Goal: Task Accomplishment & Management: Manage account settings

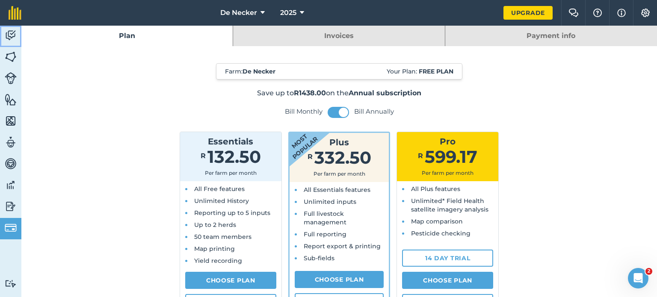
click at [9, 37] on img at bounding box center [11, 35] width 12 height 13
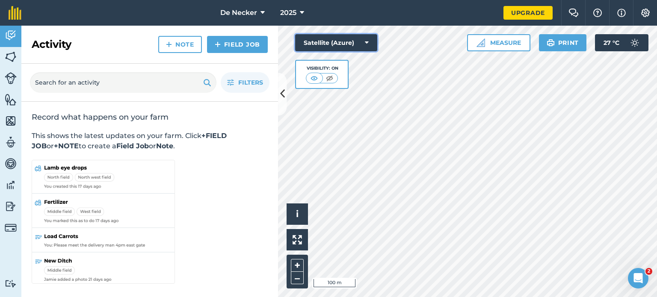
click at [370, 42] on button "Satellite (Azure)" at bounding box center [336, 42] width 82 height 17
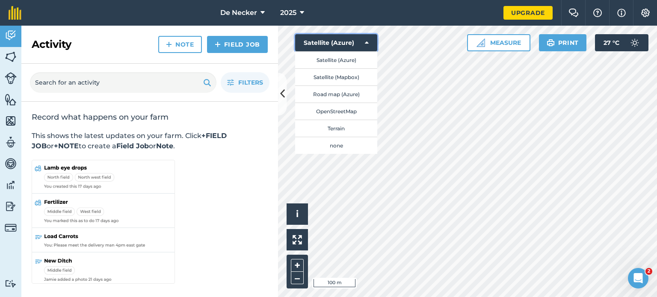
click at [370, 42] on button "Satellite (Azure)" at bounding box center [336, 42] width 82 height 17
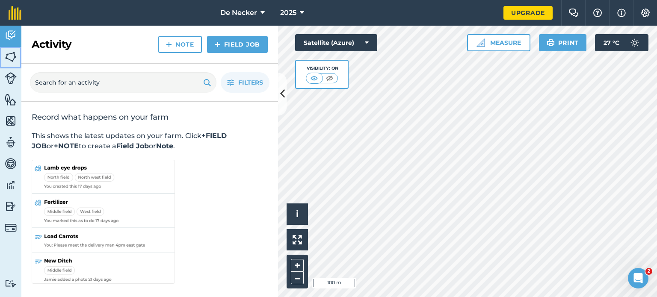
click at [13, 54] on img at bounding box center [11, 56] width 12 height 13
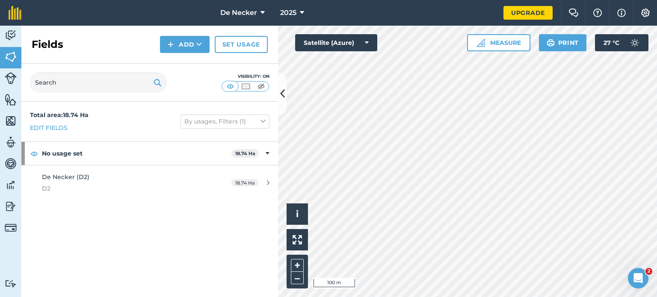
click at [133, 212] on div "Total area : 18.74 Ha Edit fields By usages, Filters (1) No usage set 18.74 [PE…" at bounding box center [149, 199] width 257 height 195
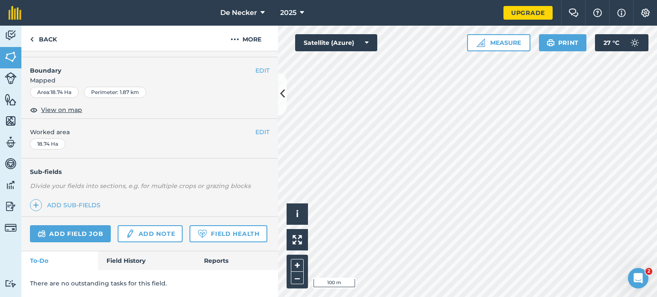
scroll to position [137, 0]
click at [129, 263] on link "Field History" at bounding box center [146, 260] width 97 height 19
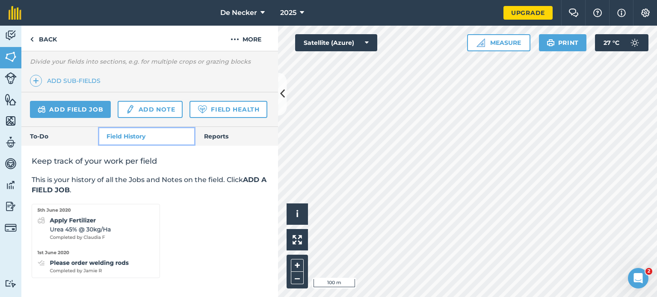
scroll to position [262, 0]
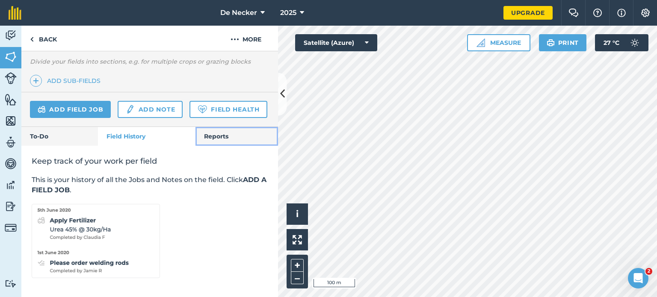
click at [217, 130] on link "Reports" at bounding box center [236, 136] width 83 height 19
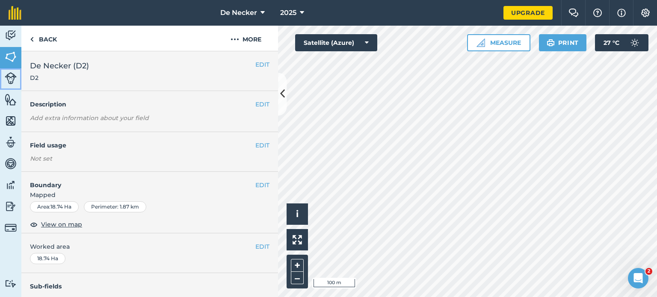
click at [6, 77] on img at bounding box center [11, 78] width 12 height 12
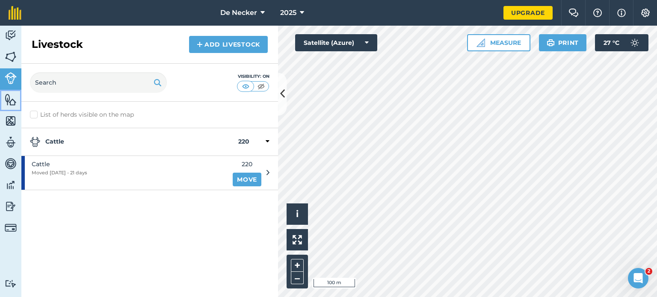
click at [13, 100] on img at bounding box center [11, 99] width 12 height 13
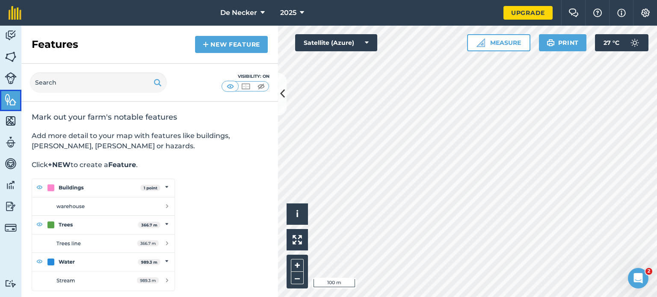
scroll to position [4, 0]
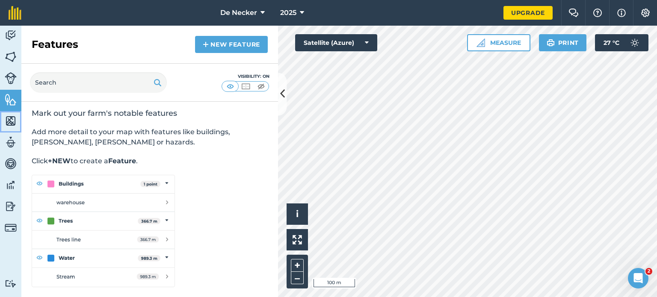
click at [12, 118] on img at bounding box center [11, 121] width 12 height 13
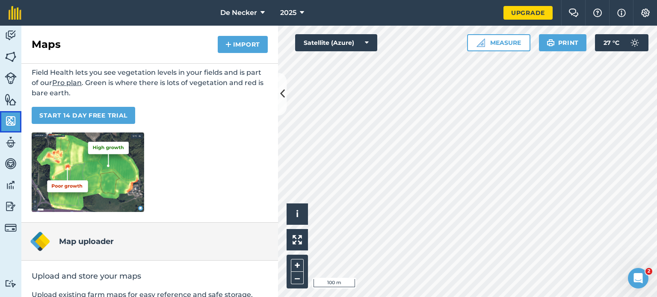
scroll to position [161, 0]
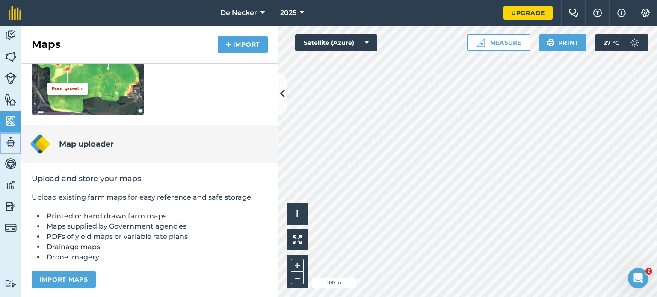
click at [11, 141] on img at bounding box center [11, 142] width 12 height 13
select select "MEMBER"
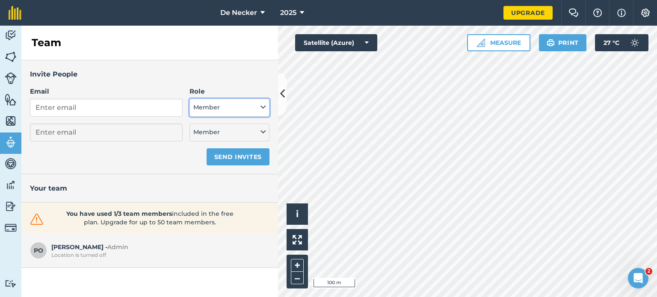
click at [265, 109] on icon at bounding box center [262, 107] width 5 height 9
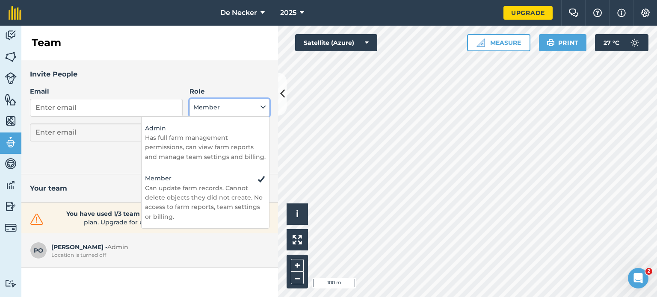
click at [265, 109] on icon at bounding box center [262, 107] width 5 height 9
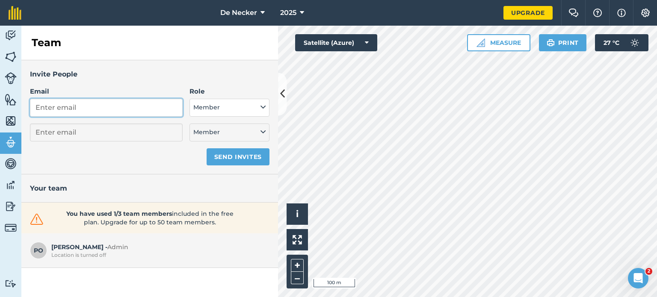
click at [84, 109] on input "Email" at bounding box center [106, 108] width 153 height 18
type input "W"
select select "MEMBER"
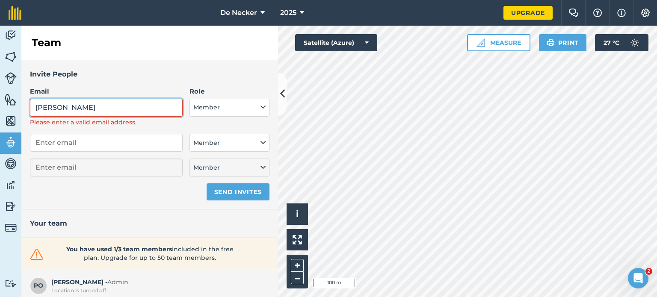
type input "[PERSON_NAME]"
click at [66, 150] on input "email" at bounding box center [106, 143] width 153 height 18
click at [260, 109] on icon at bounding box center [262, 107] width 5 height 9
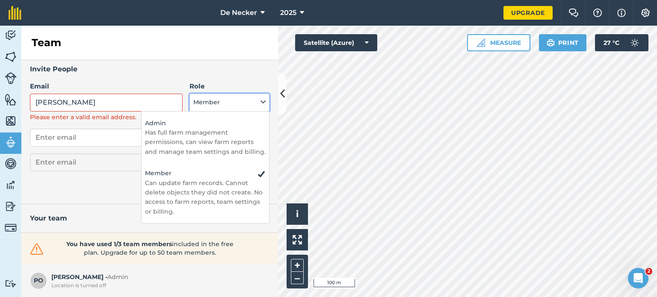
scroll to position [5, 0]
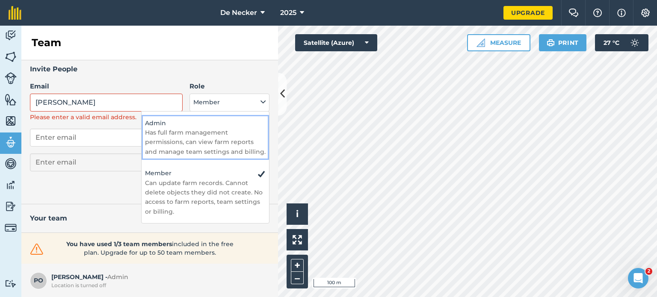
click at [195, 144] on p "Has full farm management permissions, can view farm reports and manage team set…" at bounding box center [205, 142] width 121 height 29
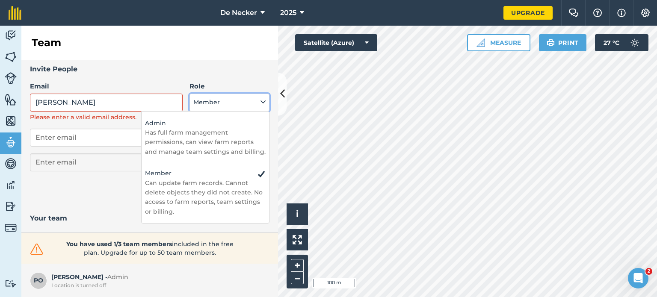
select select "ADMIN"
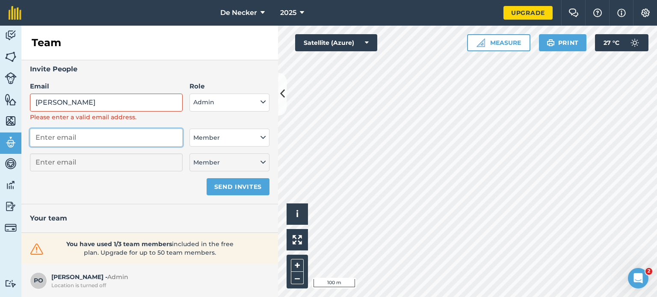
click at [129, 142] on input "email" at bounding box center [106, 138] width 153 height 18
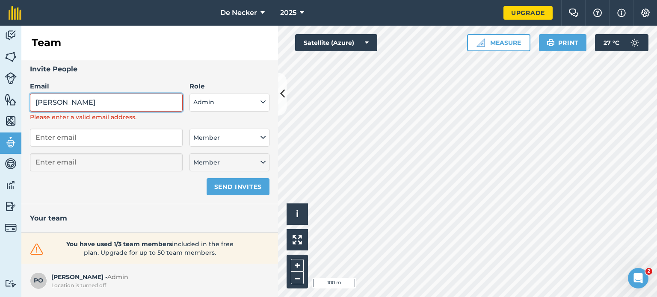
drag, startPoint x: 130, startPoint y: 106, endPoint x: 23, endPoint y: 106, distance: 107.4
click at [23, 106] on div "Invite People Email [PERSON_NAME] Please enter a valid email address. Role Admi…" at bounding box center [149, 129] width 257 height 149
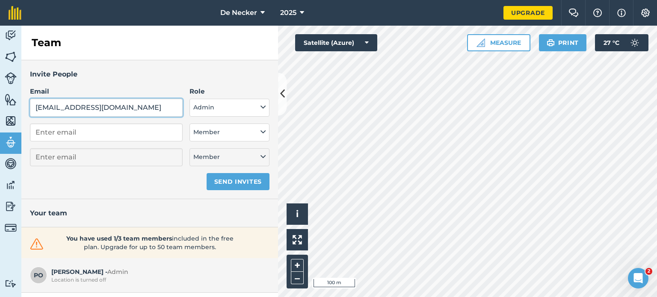
type input "[EMAIL_ADDRESS][DOMAIN_NAME]"
click at [98, 138] on input "email" at bounding box center [106, 133] width 153 height 18
type input "[EMAIL_ADDRESS][DOMAIN_NAME]"
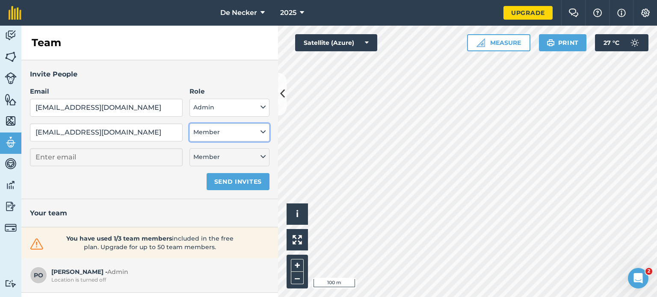
click at [250, 138] on button "Member" at bounding box center [229, 133] width 80 height 18
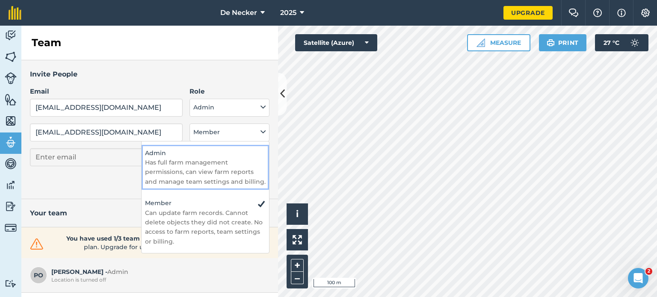
click at [190, 164] on p "Has full farm management permissions, can view farm reports and manage team set…" at bounding box center [205, 172] width 121 height 29
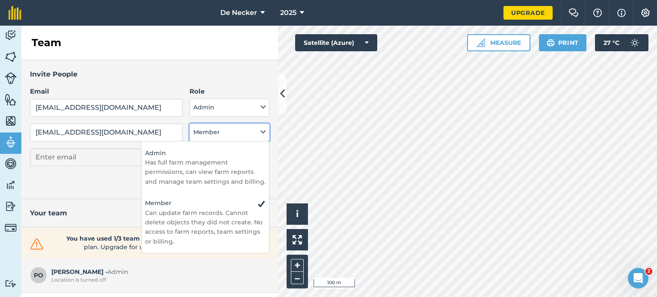
select select "ADMIN"
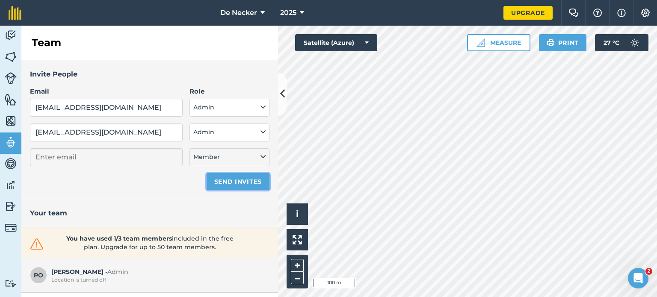
click at [252, 181] on button "Send invites" at bounding box center [238, 181] width 63 height 17
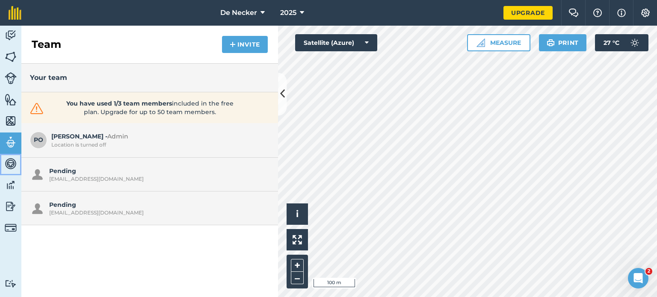
click at [10, 169] on img at bounding box center [11, 163] width 12 height 13
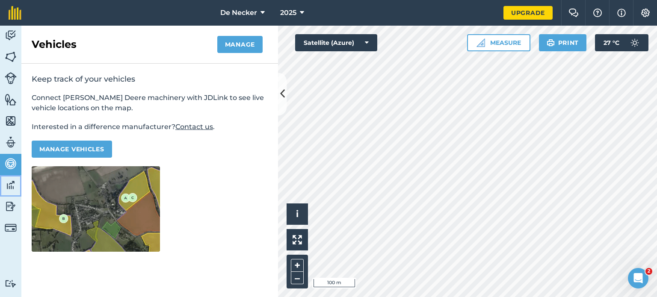
click at [10, 186] on img at bounding box center [11, 185] width 12 height 13
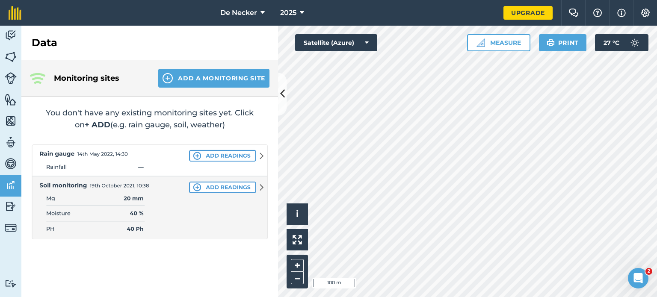
click at [244, 154] on img at bounding box center [150, 192] width 236 height 95
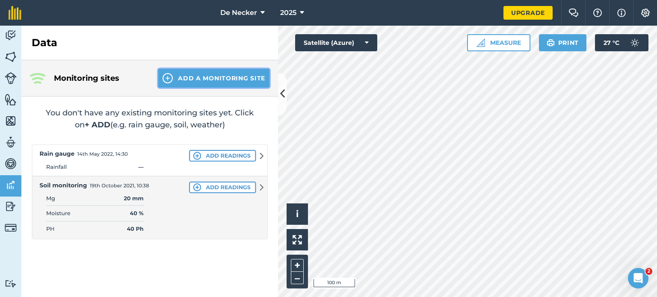
click at [215, 78] on button "Add a Monitoring Site" at bounding box center [213, 78] width 111 height 19
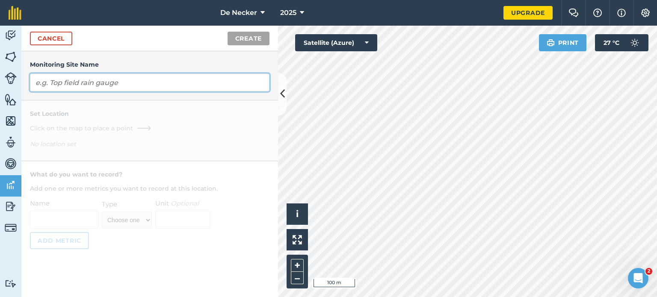
click at [112, 81] on input "text" at bounding box center [150, 83] width 240 height 18
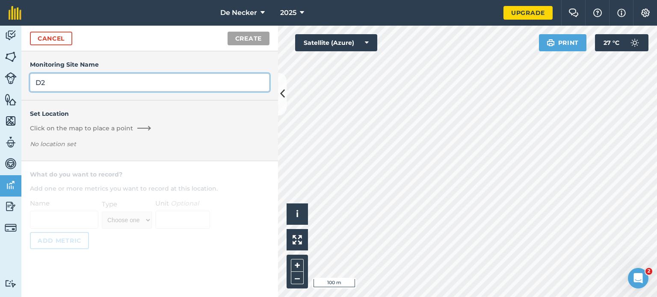
type input "D2"
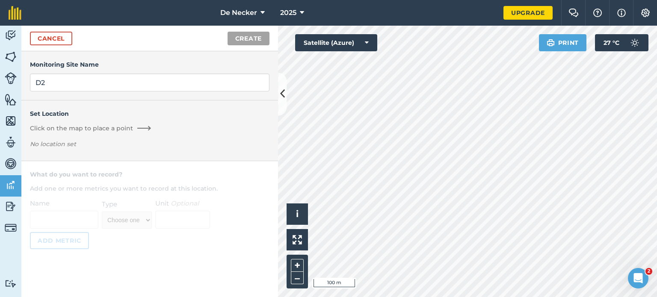
click at [205, 139] on p "No location set" at bounding box center [150, 145] width 240 height 13
click at [124, 128] on span "Click on the map to place a point" at bounding box center [81, 128] width 103 height 9
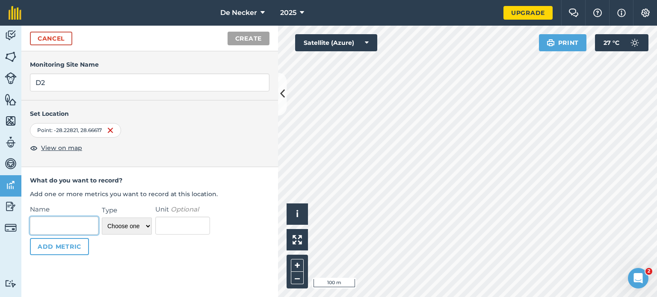
click at [68, 227] on input "Name" at bounding box center [64, 226] width 68 height 18
type input "Rain"
click at [136, 227] on select "Choose one Temperature Percentage Number Text" at bounding box center [127, 226] width 50 height 17
select select "number"
click at [102, 218] on select "Choose one Temperature Percentage Number Text" at bounding box center [127, 226] width 50 height 17
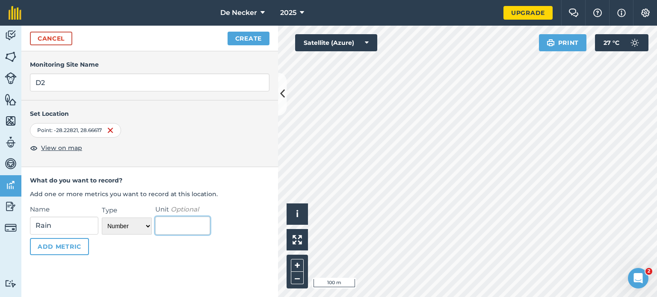
click at [171, 232] on input "Unit Optional" at bounding box center [182, 226] width 55 height 18
type input "mm"
click at [77, 249] on button "Add Metric" at bounding box center [59, 246] width 59 height 17
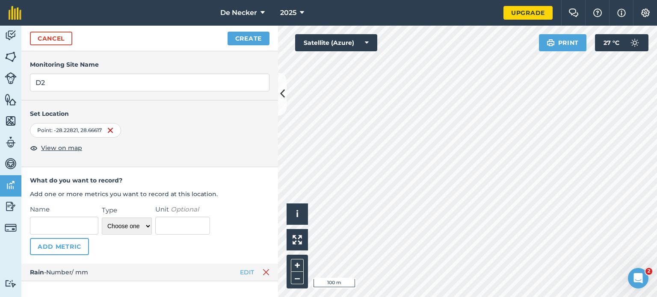
click at [98, 130] on div "Point : -28.22821 , 28.66617" at bounding box center [75, 130] width 91 height 15
click at [109, 133] on img at bounding box center [110, 130] width 7 height 10
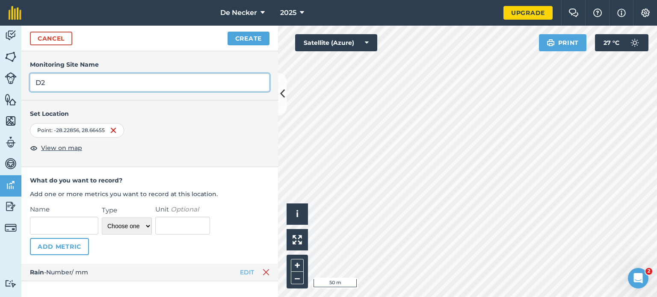
click at [55, 81] on input "D2" at bounding box center [150, 83] width 240 height 18
type input "D"
type input "De Necker (Huis)"
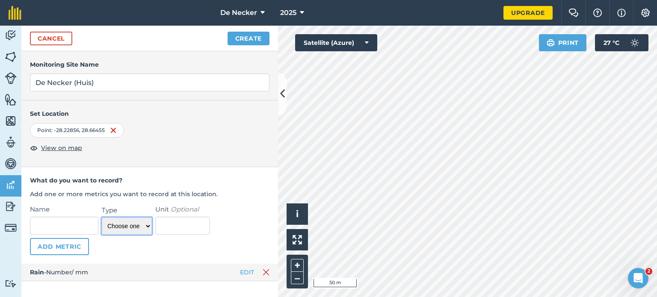
click at [149, 230] on select "Choose one Temperature Percentage Number Text" at bounding box center [127, 226] width 50 height 17
select select "number"
click at [102, 218] on select "Choose one Temperature Percentage Number Text" at bounding box center [127, 226] width 50 height 17
click at [71, 225] on input "Name" at bounding box center [64, 226] width 68 height 18
type input "Rain"
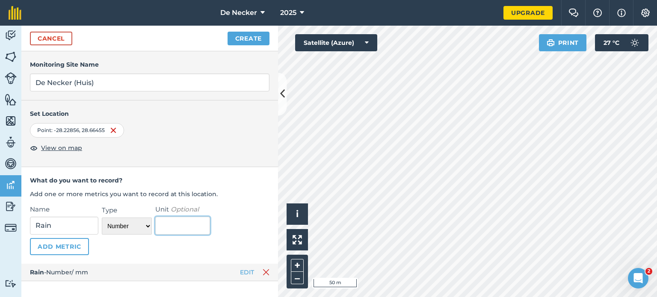
click at [164, 228] on input "Unit Optional" at bounding box center [182, 226] width 55 height 18
type input "mm"
click at [62, 245] on button "Add Metric" at bounding box center [59, 246] width 59 height 17
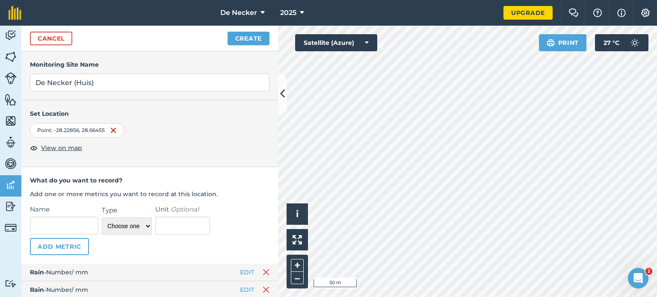
scroll to position [1, 0]
click at [263, 284] on img at bounding box center [266, 289] width 7 height 10
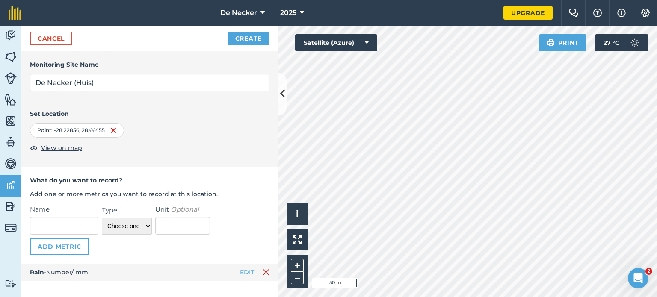
scroll to position [0, 0]
click at [247, 33] on button "Create" at bounding box center [249, 39] width 42 height 14
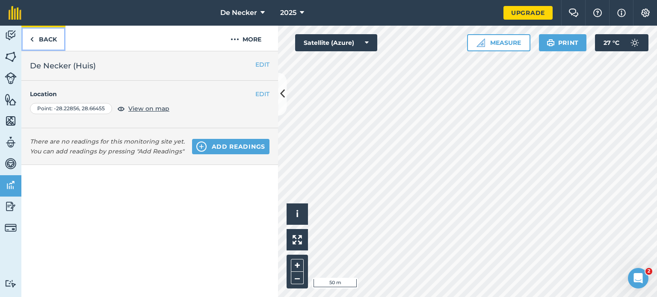
click at [51, 39] on link "Back" at bounding box center [43, 38] width 44 height 25
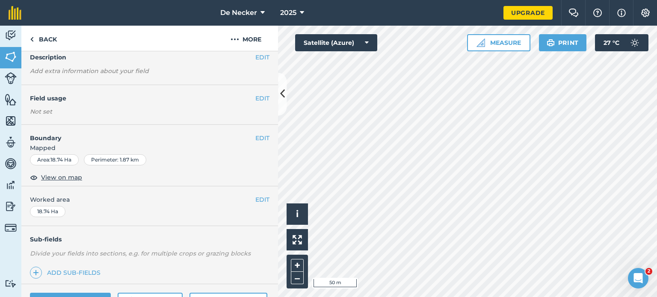
scroll to position [47, 0]
click at [10, 204] on img at bounding box center [11, 206] width 12 height 13
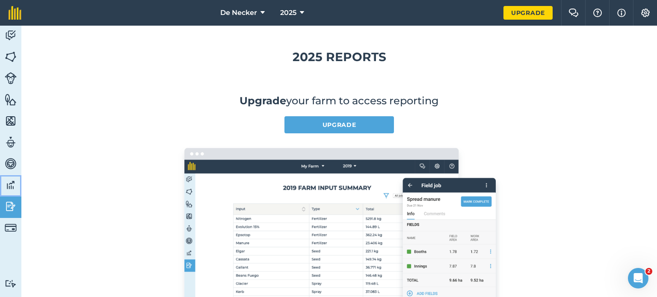
click at [8, 177] on link "Data" at bounding box center [10, 185] width 21 height 21
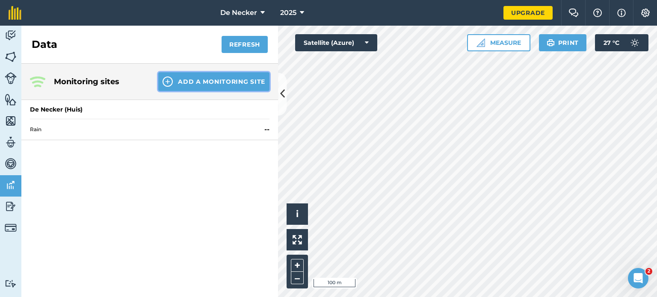
click at [216, 82] on button "Add a Monitoring Site" at bounding box center [213, 81] width 111 height 19
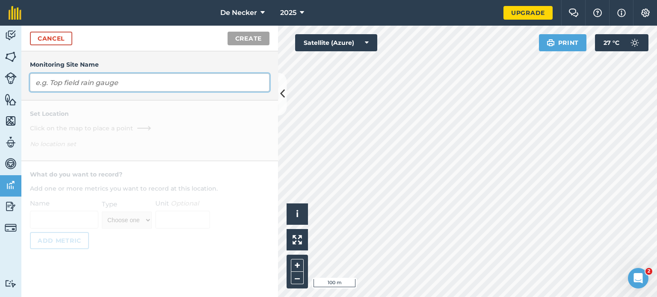
click at [104, 89] on input "text" at bounding box center [150, 83] width 240 height 18
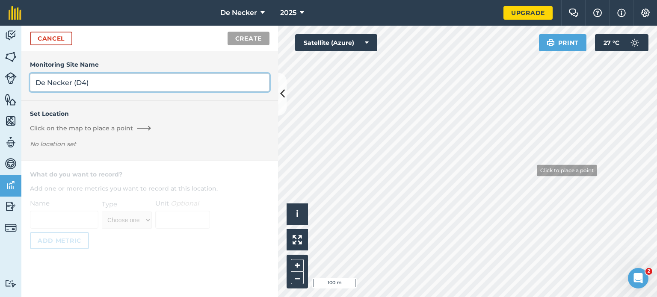
type input "De Necker (D4)"
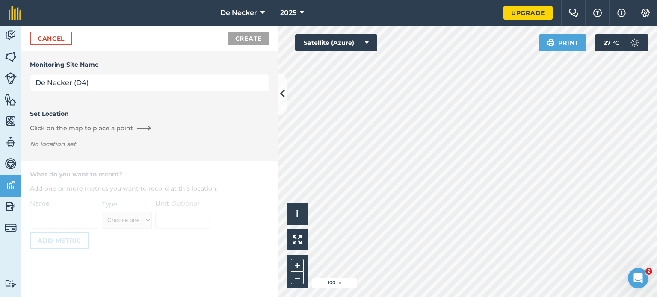
click at [182, 195] on div "Activity Fields Livestock Features Maps Team Vehicles Data Reporting Billing Tu…" at bounding box center [328, 162] width 657 height 272
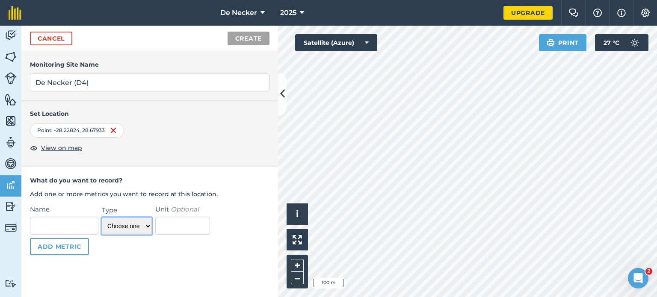
click at [140, 224] on select "Choose one Temperature Percentage Number Text" at bounding box center [127, 226] width 50 height 17
select select "number"
click at [102, 218] on select "Choose one Temperature Percentage Number Text" at bounding box center [127, 226] width 50 height 17
click at [70, 224] on input "Name" at bounding box center [64, 226] width 68 height 18
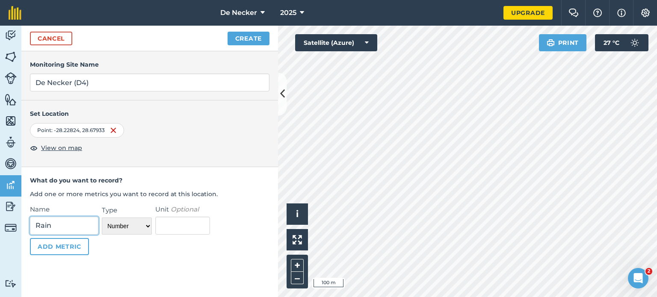
type input "Rain"
click at [162, 224] on input "Unit Optional" at bounding box center [182, 226] width 55 height 18
type input "mm"
click at [58, 245] on button "Add Metric" at bounding box center [59, 246] width 59 height 17
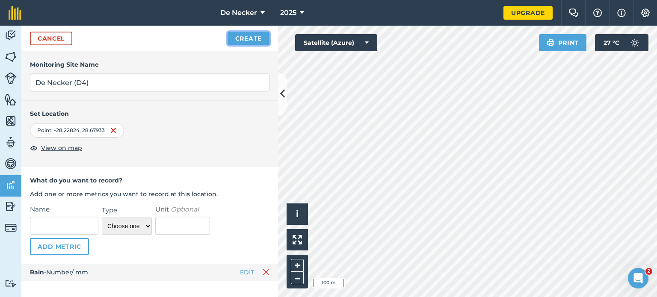
click at [248, 34] on button "Create" at bounding box center [249, 39] width 42 height 14
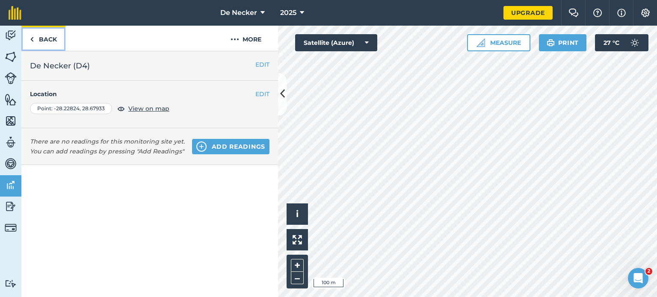
click at [34, 39] on link "Back" at bounding box center [43, 38] width 44 height 25
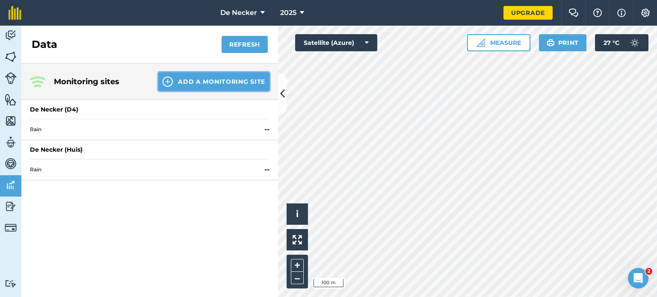
click at [215, 83] on button "Add a Monitoring Site" at bounding box center [213, 81] width 111 height 19
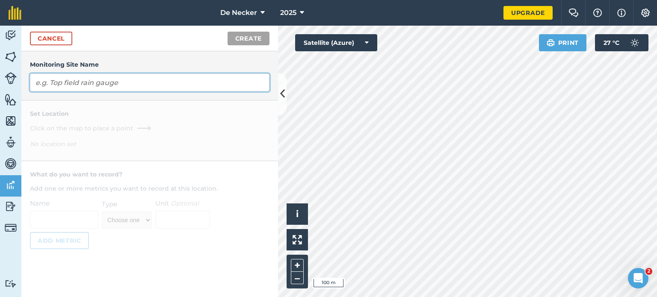
click at [86, 87] on input "text" at bounding box center [150, 83] width 240 height 18
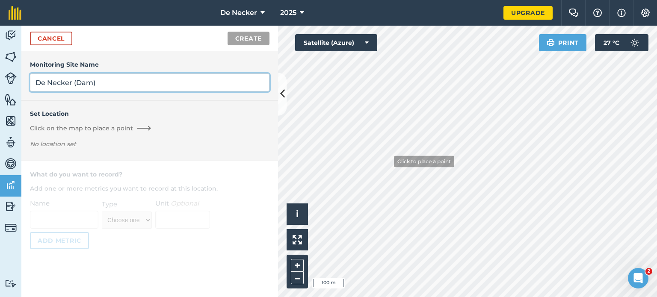
type input "De Necker (Dam)"
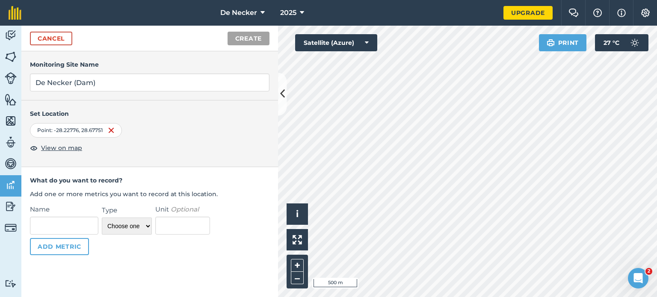
click at [87, 132] on div "Point : -28.22776 , 28.67751" at bounding box center [76, 130] width 92 height 15
click at [106, 130] on div "Point : -28.22776 , 28.67751" at bounding box center [76, 130] width 92 height 15
click at [111, 127] on img at bounding box center [111, 130] width 7 height 10
click at [125, 230] on select "Choose one Temperature Percentage Number Text" at bounding box center [127, 226] width 50 height 17
select select "number"
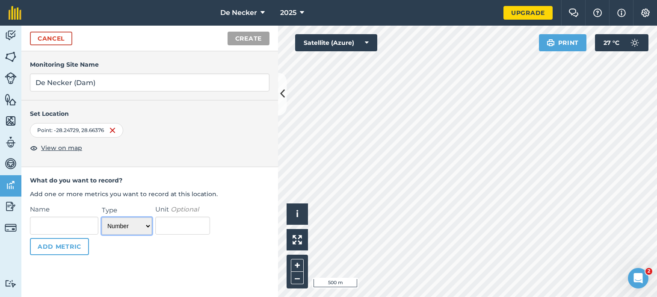
click at [102, 218] on select "Choose one Temperature Percentage Number Text" at bounding box center [127, 226] width 50 height 17
click at [66, 225] on input "Name" at bounding box center [64, 226] width 68 height 18
type input "r"
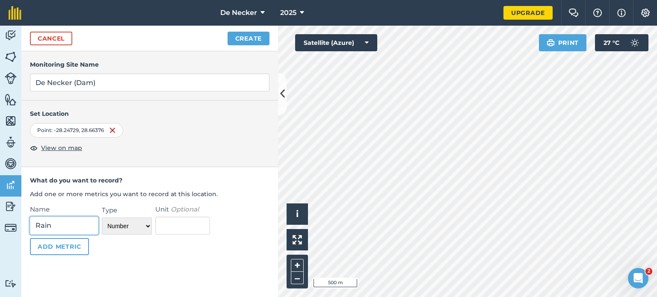
type input "Rain"
click at [171, 231] on input "Unit Optional" at bounding box center [182, 226] width 55 height 18
type input "mm"
click at [79, 251] on button "Add Metric" at bounding box center [59, 246] width 59 height 17
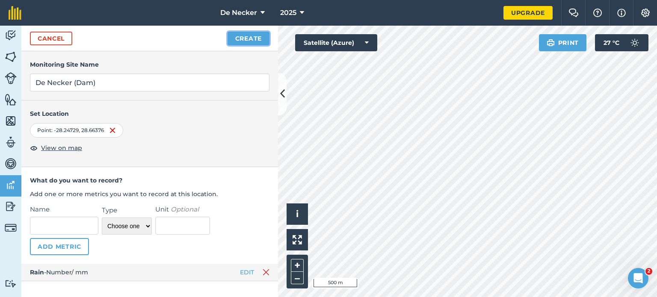
click at [255, 41] on button "Create" at bounding box center [249, 39] width 42 height 14
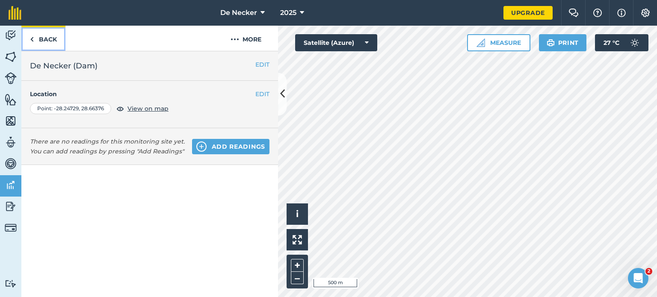
click at [49, 41] on link "Back" at bounding box center [43, 38] width 44 height 25
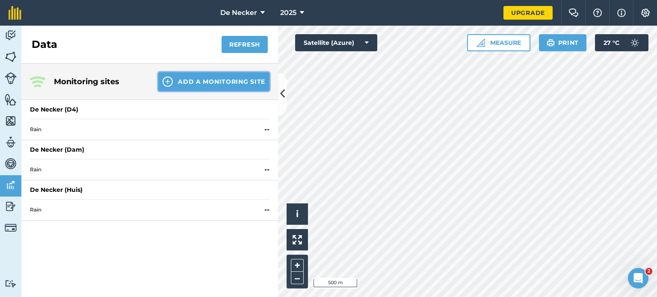
click at [192, 79] on button "Add a Monitoring Site" at bounding box center [213, 81] width 111 height 19
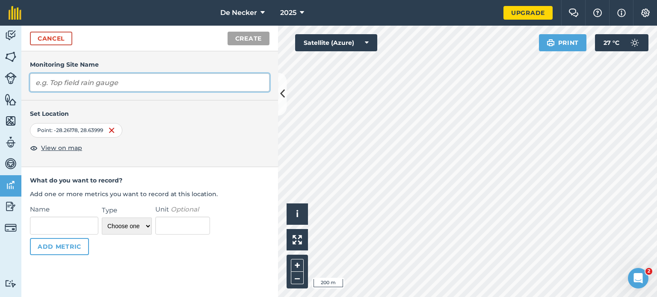
click at [147, 75] on input "text" at bounding box center [150, 83] width 240 height 18
type input "LionsDen (L1)"
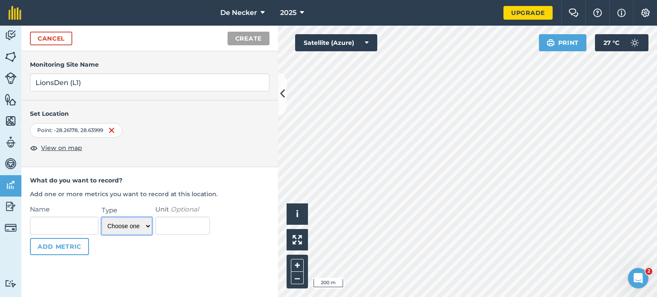
click at [125, 225] on select "Choose one Temperature Percentage Number Text" at bounding box center [127, 226] width 50 height 17
select select "number"
click at [102, 218] on select "Choose one Temperature Percentage Number Text" at bounding box center [127, 226] width 50 height 17
click at [69, 220] on input "Name" at bounding box center [64, 226] width 68 height 18
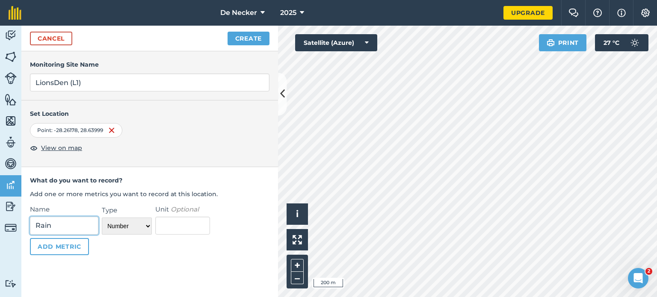
type input "Rain"
click at [164, 226] on input "Unit Optional" at bounding box center [182, 226] width 55 height 18
type input "mm"
click at [62, 241] on button "Add Metric" at bounding box center [59, 246] width 59 height 17
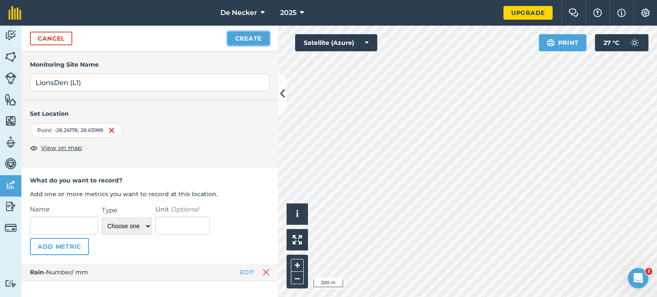
click at [244, 41] on button "Create" at bounding box center [249, 39] width 42 height 14
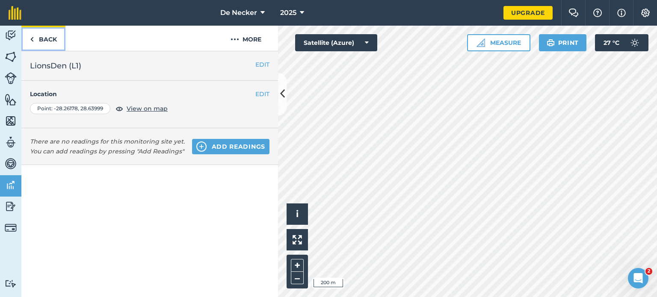
click at [34, 33] on link "Back" at bounding box center [43, 38] width 44 height 25
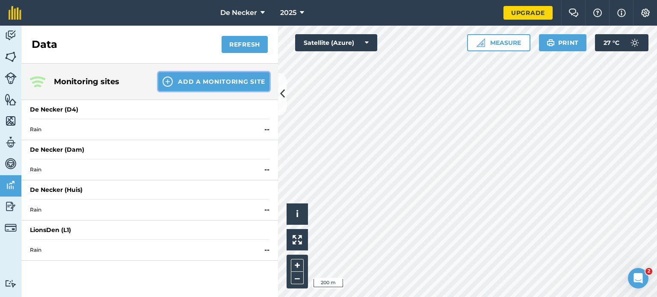
click at [214, 81] on button "Add a Monitoring Site" at bounding box center [213, 81] width 111 height 19
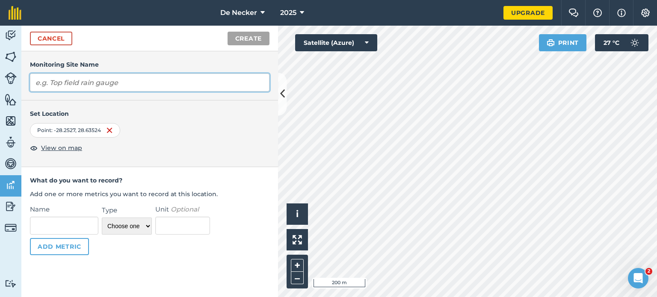
click at [117, 83] on input "text" at bounding box center [150, 83] width 240 height 18
type input "LionsDen (L2)"
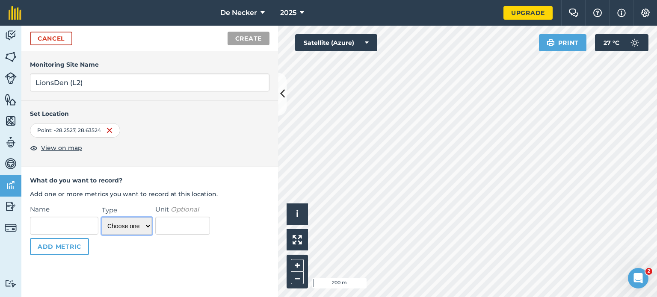
click at [116, 232] on select "Choose one Temperature Percentage Number Text" at bounding box center [127, 226] width 50 height 17
select select "number"
click at [102, 218] on select "Choose one Temperature Percentage Number Text" at bounding box center [127, 226] width 50 height 17
click at [80, 226] on input "Name" at bounding box center [64, 226] width 68 height 18
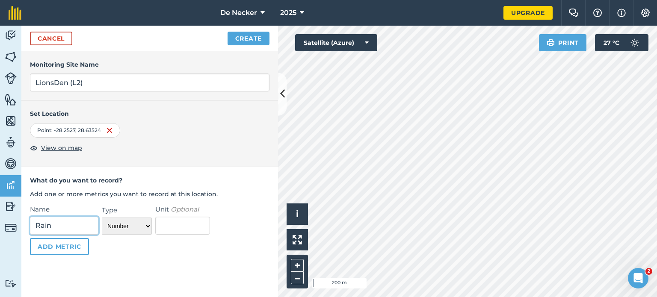
type input "Rain"
click at [172, 226] on input "Unit Optional" at bounding box center [182, 226] width 55 height 18
type input "mm"
click at [51, 251] on button "Add Metric" at bounding box center [59, 246] width 59 height 17
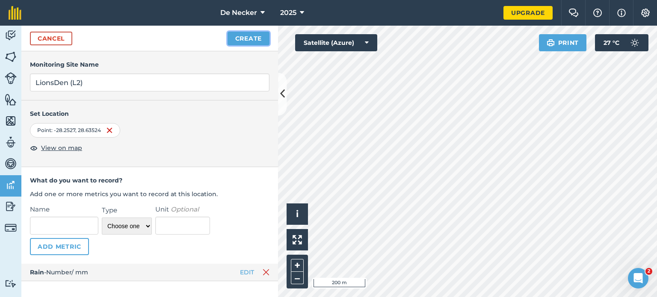
click at [246, 39] on button "Create" at bounding box center [249, 39] width 42 height 14
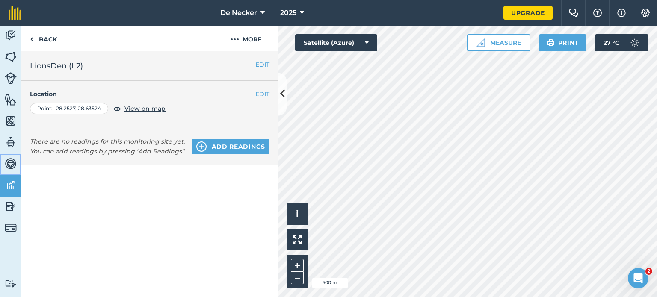
click at [10, 166] on img at bounding box center [11, 163] width 12 height 13
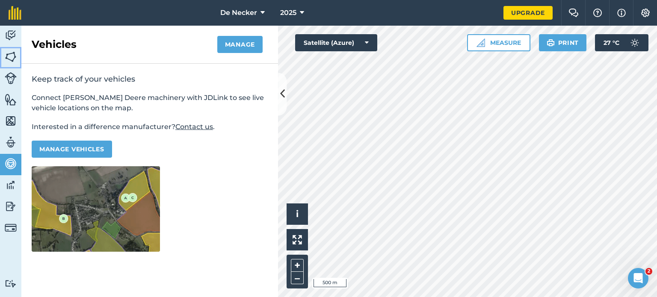
click at [12, 57] on img at bounding box center [11, 56] width 12 height 13
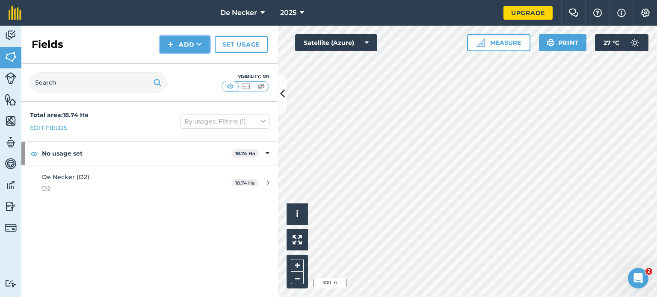
click at [196, 47] on button "Add" at bounding box center [185, 44] width 50 height 17
click at [186, 63] on link "Draw" at bounding box center [184, 63] width 47 height 19
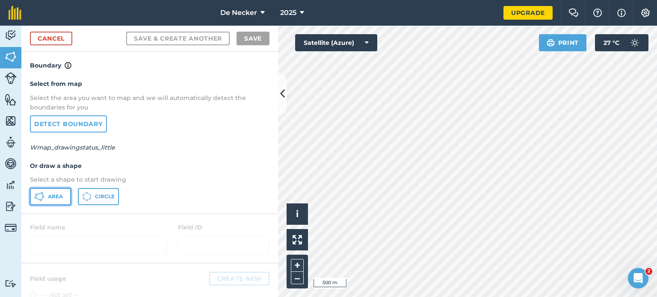
click at [49, 197] on span "Area" at bounding box center [55, 196] width 15 height 7
click at [70, 84] on h4 "Select from map" at bounding box center [150, 83] width 240 height 9
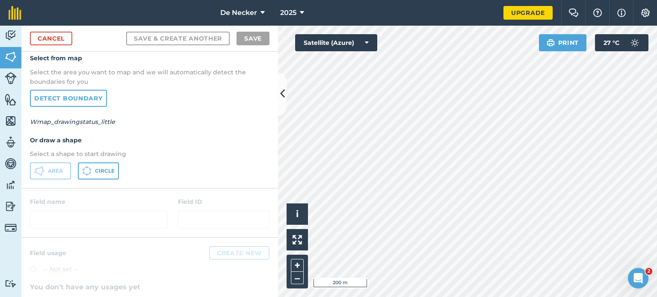
scroll to position [113, 0]
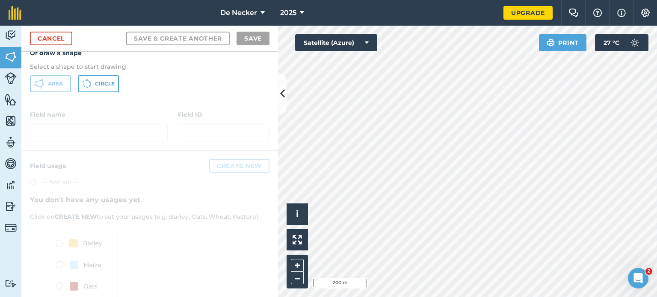
click at [51, 127] on div at bounding box center [149, 125] width 257 height 49
drag, startPoint x: 51, startPoint y: 127, endPoint x: 214, endPoint y: 167, distance: 167.4
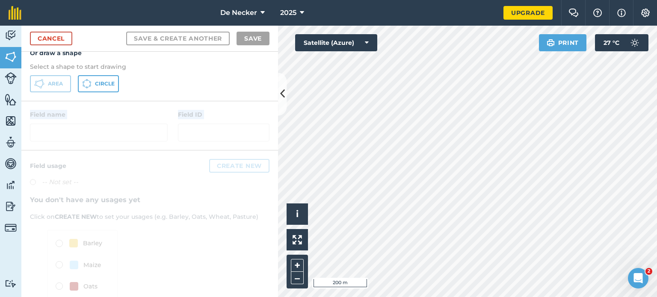
click at [214, 167] on div "Boundary Select from map Select the area you want to map and we will automatica…" at bounding box center [149, 174] width 257 height 245
click at [214, 167] on div at bounding box center [149, 243] width 257 height 185
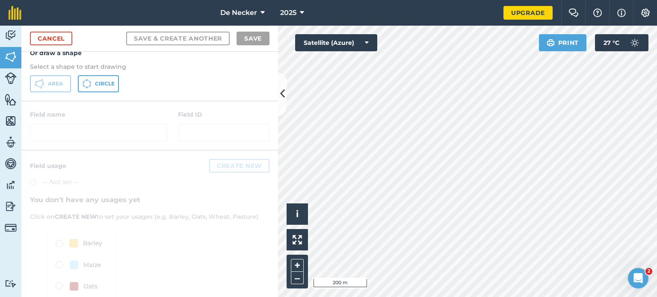
click at [214, 167] on div at bounding box center [149, 243] width 257 height 185
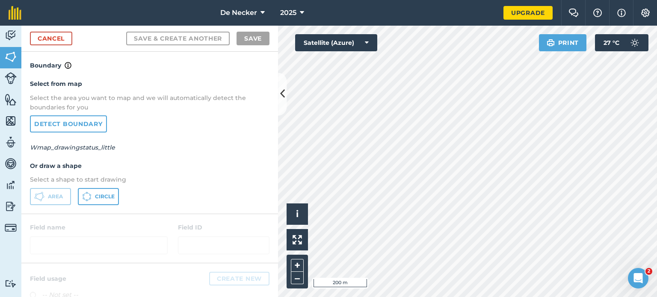
scroll to position [150, 0]
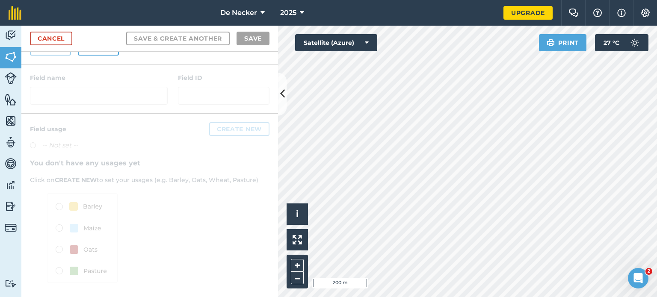
click at [251, 46] on div "Cancel Save & Create Another Save" at bounding box center [149, 39] width 257 height 26
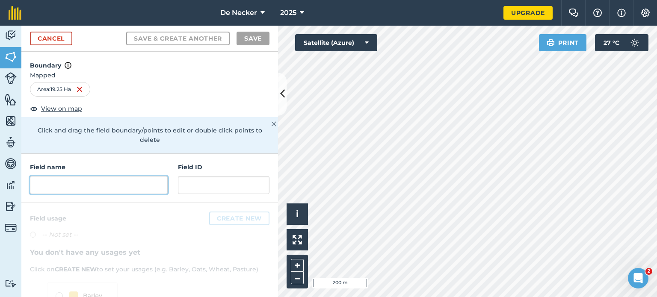
click at [114, 188] on input "text" at bounding box center [99, 185] width 138 height 18
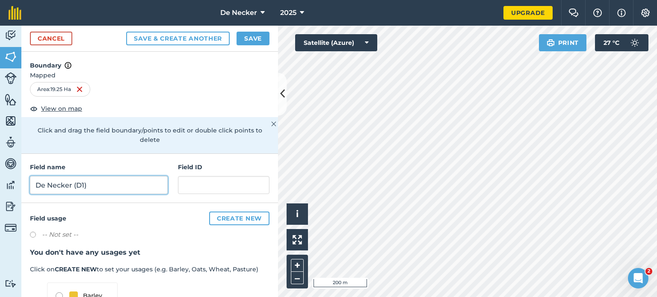
type input "De Necker (D1)"
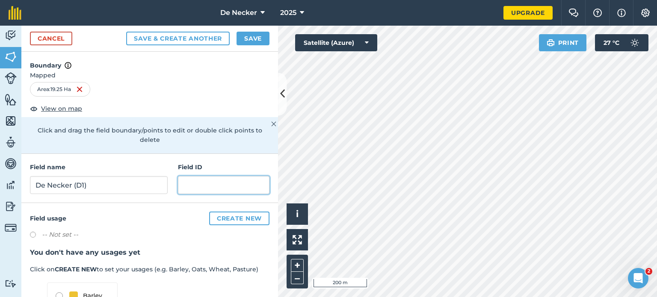
click at [215, 193] on input "text" at bounding box center [224, 185] width 92 height 18
type input "D1"
click at [254, 41] on button "Save" at bounding box center [253, 39] width 33 height 14
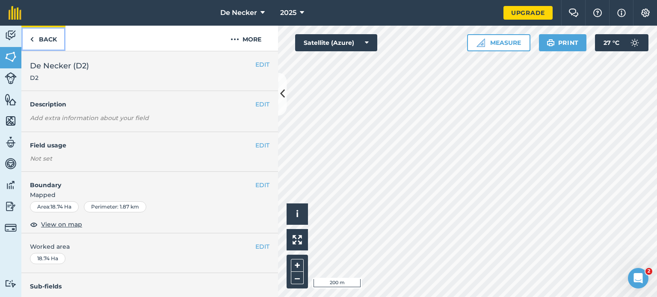
click at [32, 39] on img at bounding box center [32, 39] width 4 height 10
click at [41, 38] on link "Back" at bounding box center [43, 38] width 44 height 25
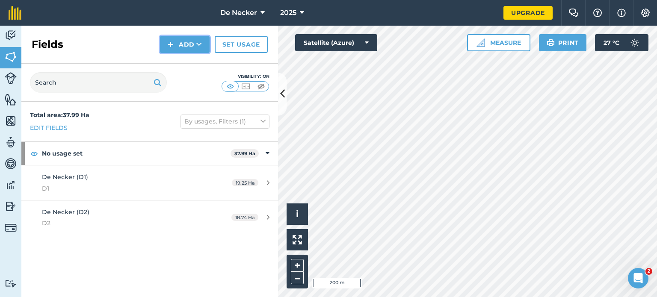
click at [196, 46] on button "Add" at bounding box center [185, 44] width 50 height 17
click at [176, 59] on link "Draw" at bounding box center [184, 63] width 47 height 19
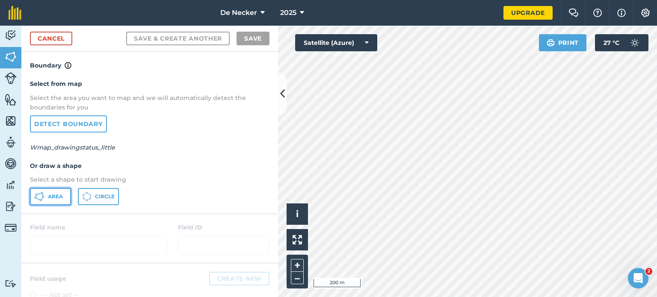
click at [57, 195] on span "Area" at bounding box center [55, 196] width 15 height 7
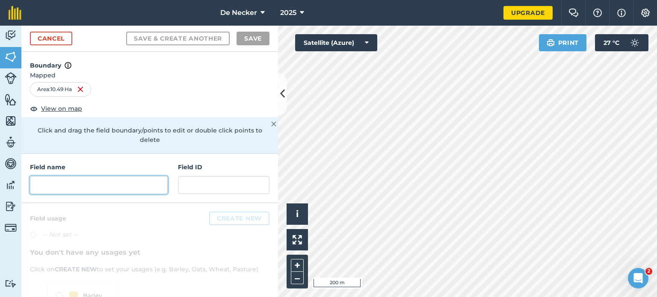
click at [79, 187] on input "text" at bounding box center [99, 185] width 138 height 18
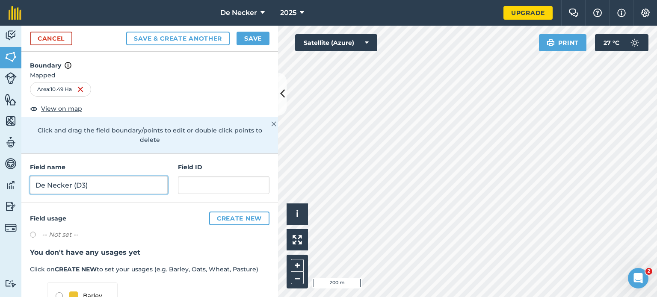
type input "De Necker (D3)"
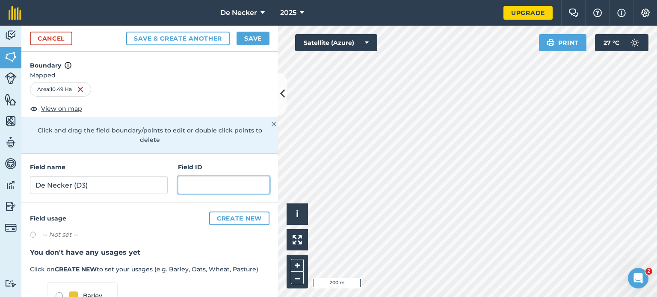
click at [186, 184] on input "text" at bounding box center [224, 185] width 92 height 18
type input "D3"
click at [249, 39] on button "Save" at bounding box center [253, 39] width 33 height 14
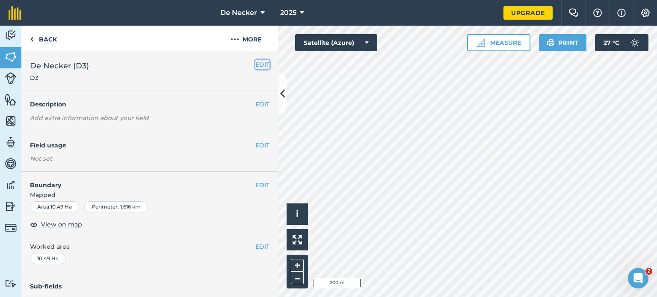
click at [255, 63] on button "EDIT" at bounding box center [262, 64] width 14 height 9
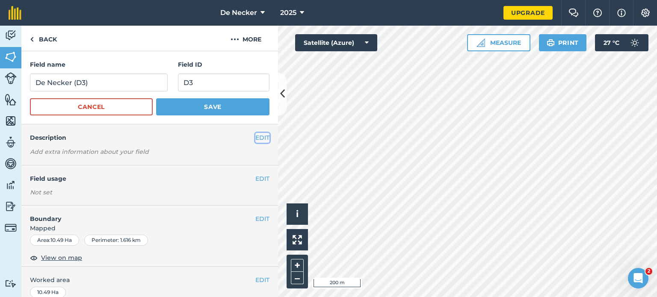
click at [255, 139] on button "EDIT" at bounding box center [262, 137] width 14 height 9
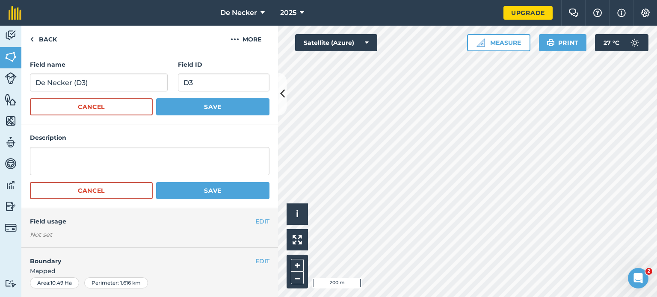
scroll to position [21, 0]
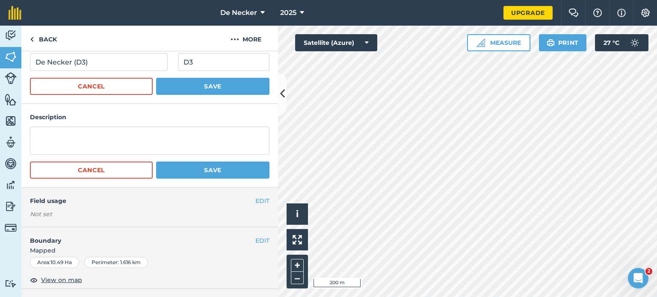
click at [203, 262] on div "Area : 10.49 Ha Perimeter : 1.616 km" at bounding box center [150, 262] width 240 height 11
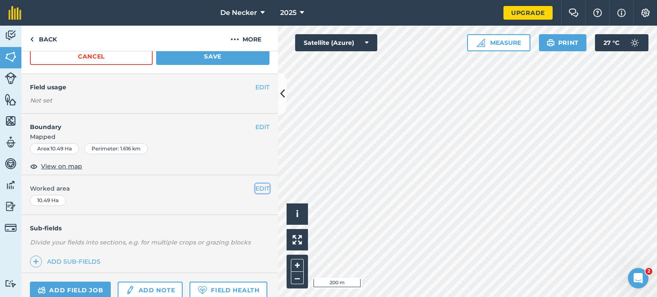
click at [255, 188] on button "EDIT" at bounding box center [262, 188] width 14 height 9
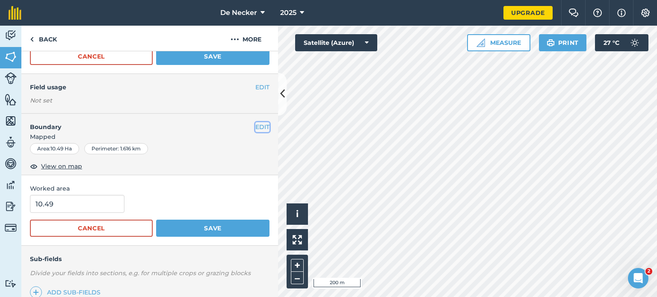
click at [258, 123] on button "EDIT" at bounding box center [262, 126] width 14 height 9
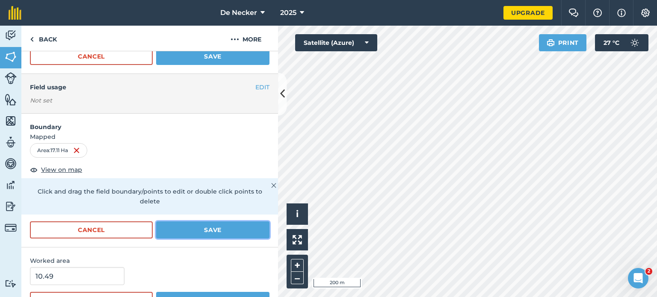
click at [212, 225] on button "Save" at bounding box center [212, 230] width 113 height 17
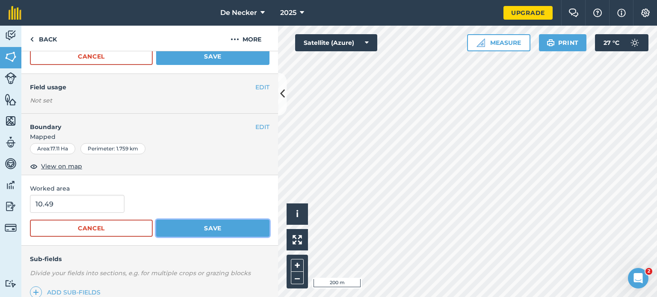
click at [197, 225] on button "Save" at bounding box center [212, 228] width 113 height 17
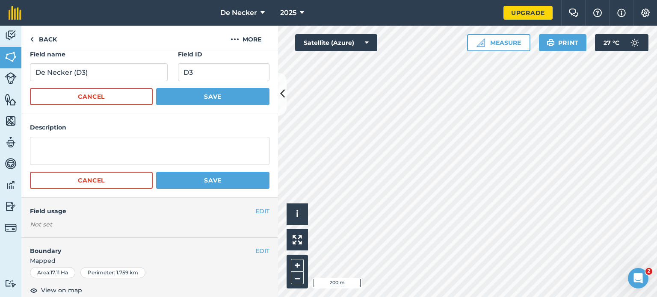
scroll to position [10, 0]
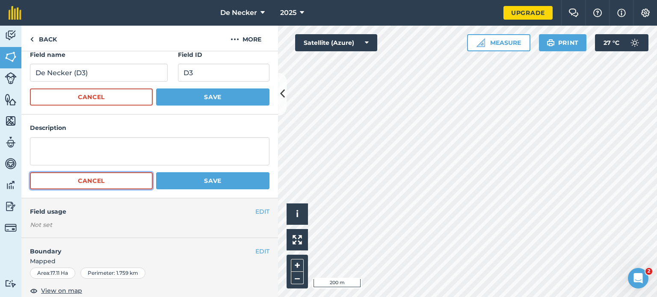
click at [130, 182] on button "Cancel" at bounding box center [91, 180] width 123 height 17
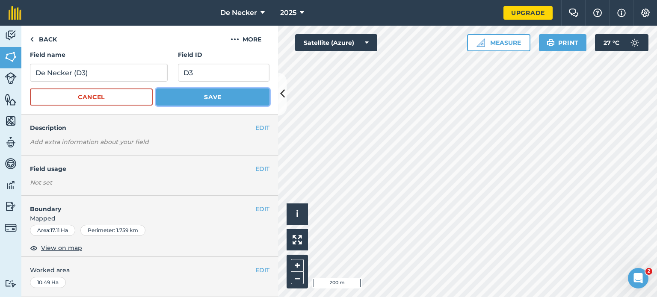
click at [214, 99] on button "Save" at bounding box center [212, 97] width 113 height 17
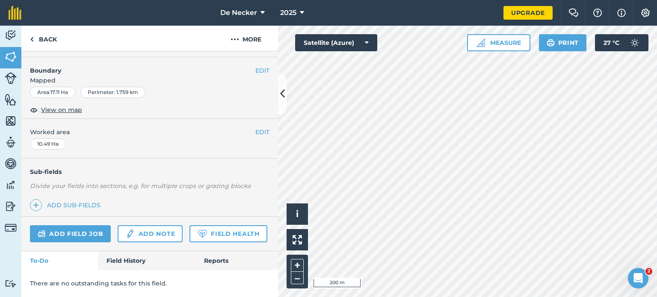
scroll to position [0, 0]
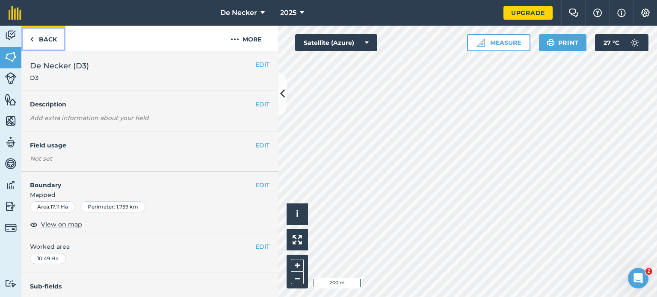
click at [46, 39] on link "Back" at bounding box center [43, 38] width 44 height 25
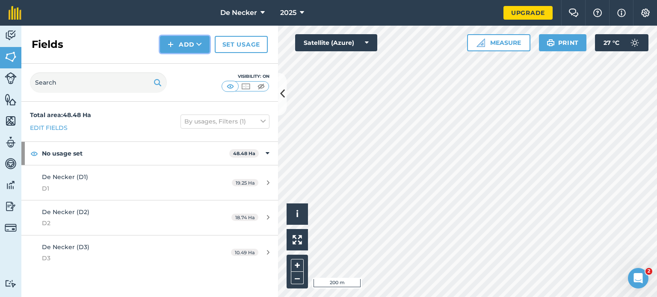
click at [188, 43] on button "Add" at bounding box center [185, 44] width 50 height 17
click at [195, 60] on link "Draw" at bounding box center [184, 63] width 47 height 19
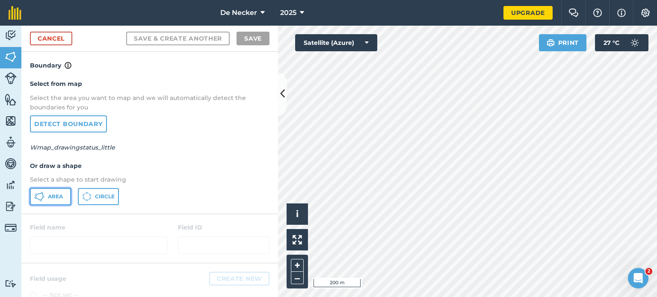
click at [50, 198] on span "Area" at bounding box center [55, 196] width 15 height 7
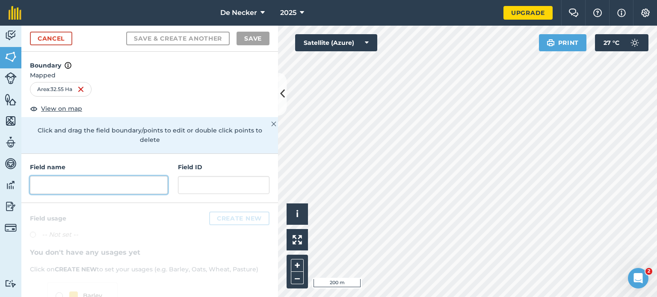
click at [104, 186] on input "text" at bounding box center [99, 185] width 138 height 18
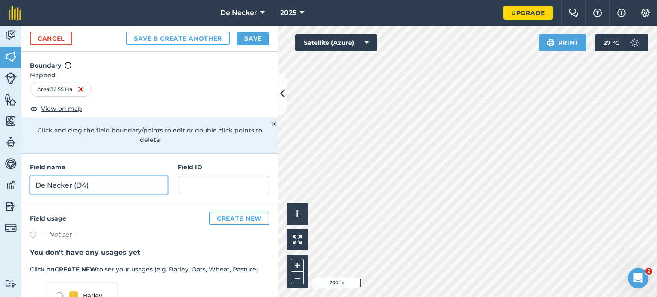
type input "De Necker (D4)"
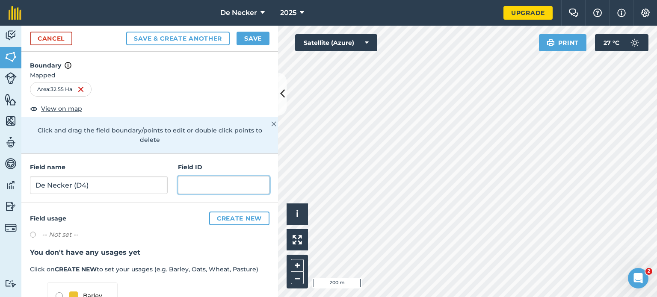
click at [189, 184] on input "text" at bounding box center [224, 185] width 92 height 18
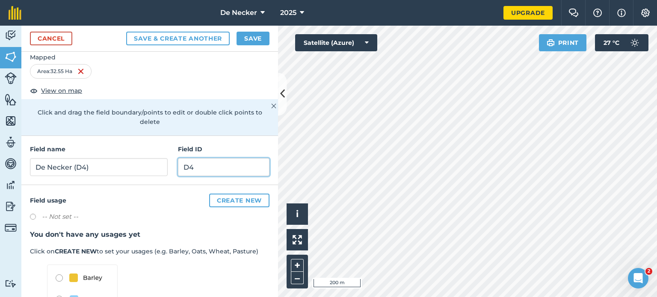
scroll to position [17, 0]
type input "D4"
click at [255, 39] on button "Save" at bounding box center [253, 39] width 33 height 14
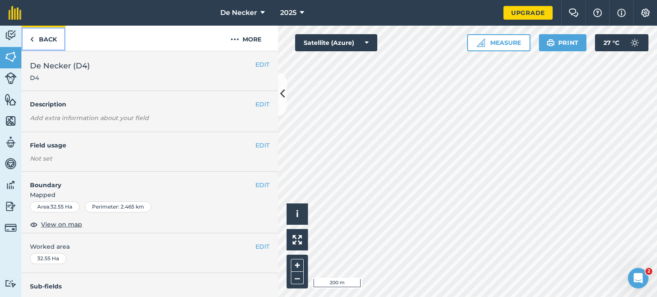
click at [42, 32] on link "Back" at bounding box center [43, 38] width 44 height 25
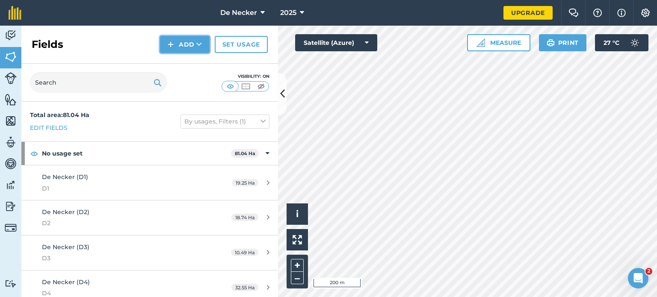
click at [182, 46] on button "Add" at bounding box center [185, 44] width 50 height 17
click at [180, 66] on link "Draw" at bounding box center [184, 63] width 47 height 19
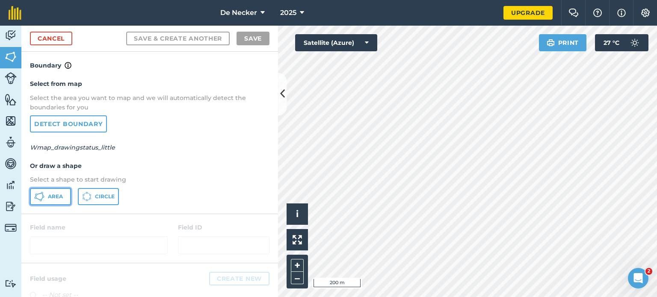
click at [56, 193] on span "Area" at bounding box center [55, 196] width 15 height 7
click at [613, 4] on div "De Necker 2025 Upgrade Farm Chat Help Info Settings Map printing is not availab…" at bounding box center [328, 148] width 657 height 297
click at [512, 0] on html "De Necker 2025 Upgrade Farm Chat Help Info Settings Map printing is not availab…" at bounding box center [328, 148] width 657 height 297
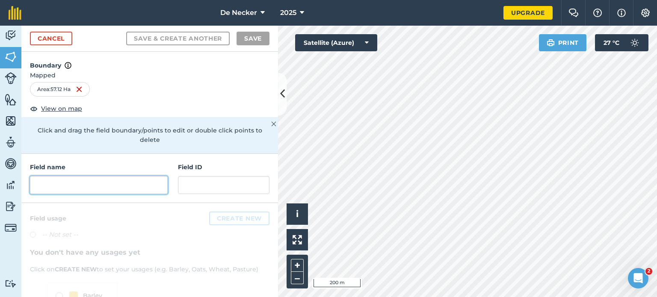
click at [96, 183] on input "text" at bounding box center [99, 185] width 138 height 18
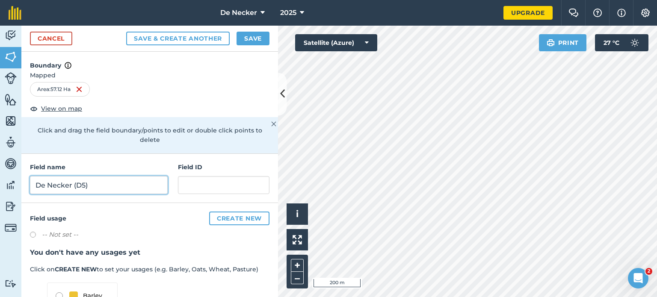
type input "De Necker (D5)"
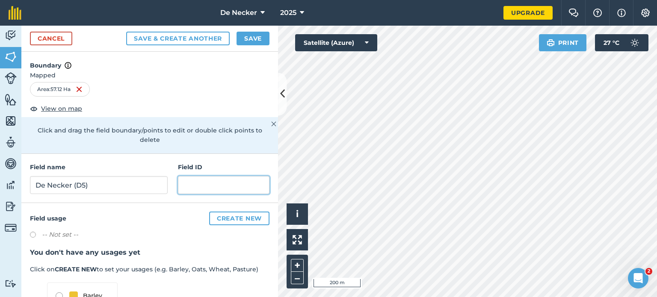
click at [210, 179] on input "text" at bounding box center [224, 185] width 92 height 18
type input "D5"
click at [251, 35] on button "Save" at bounding box center [253, 39] width 33 height 14
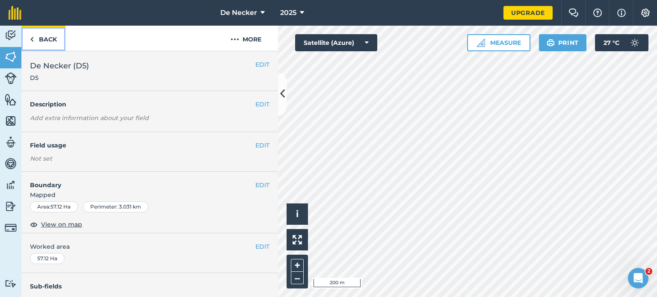
click at [55, 37] on link "Back" at bounding box center [43, 38] width 44 height 25
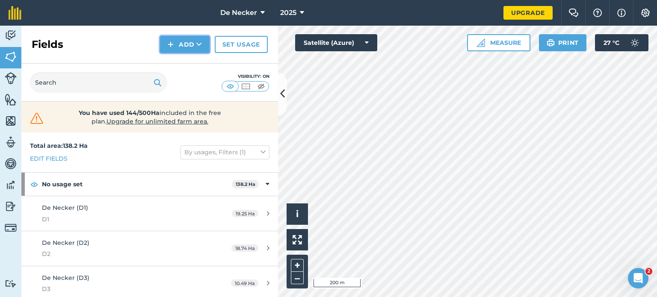
click at [181, 47] on button "Add" at bounding box center [185, 44] width 50 height 17
click at [192, 67] on link "Draw" at bounding box center [184, 63] width 47 height 19
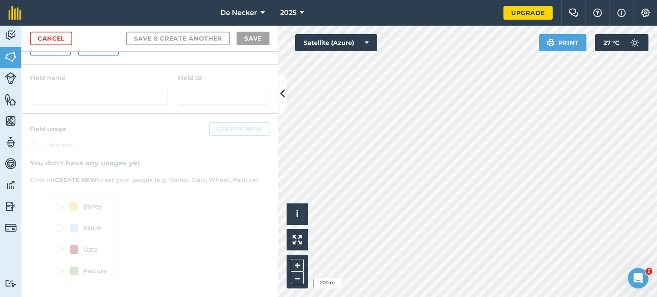
scroll to position [90, 0]
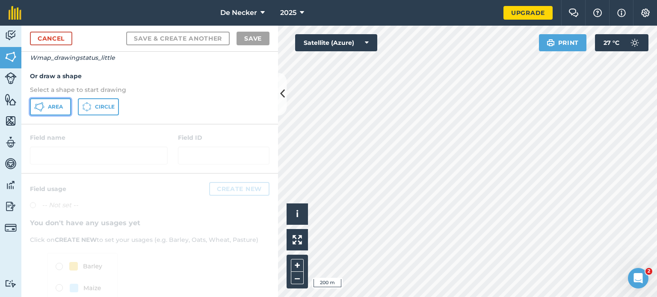
click at [60, 102] on button "Area" at bounding box center [50, 106] width 41 height 17
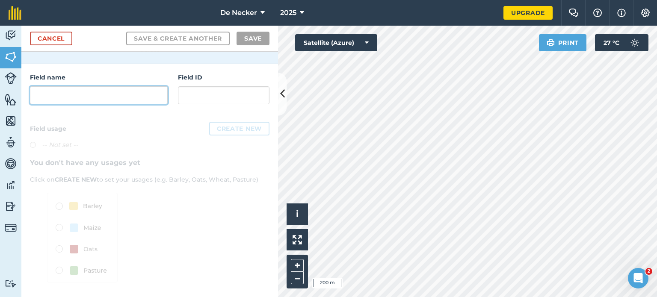
click at [108, 99] on input "text" at bounding box center [99, 95] width 138 height 18
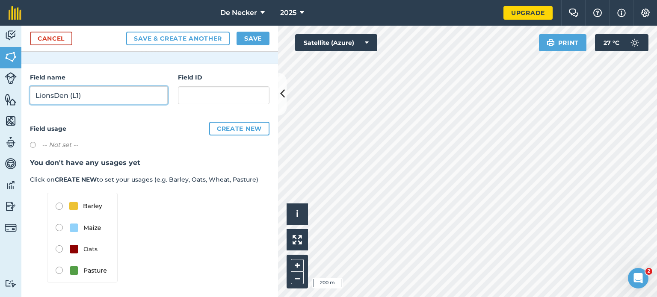
type input "LionsDen (L1)"
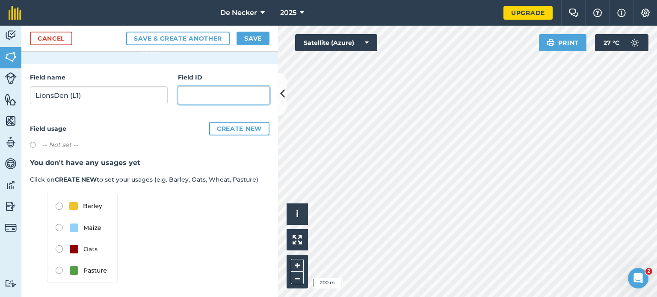
click at [183, 97] on input "text" at bounding box center [224, 95] width 92 height 18
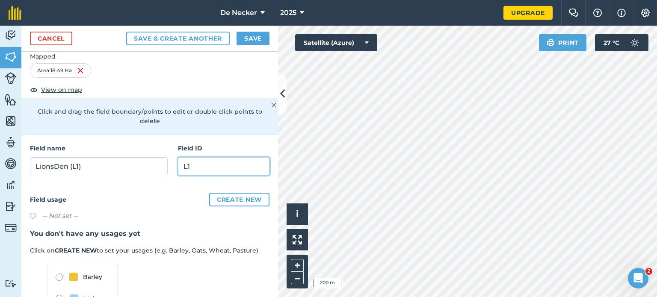
scroll to position [17, 0]
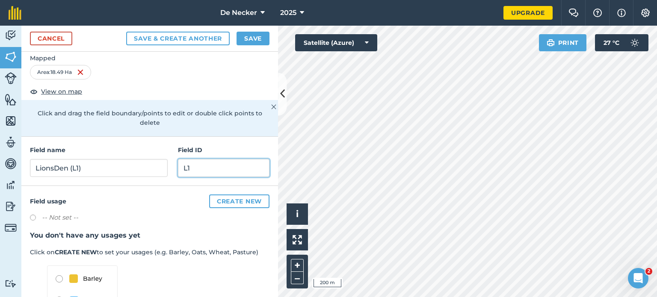
type input "L1"
click at [256, 39] on button "Save" at bounding box center [253, 39] width 33 height 14
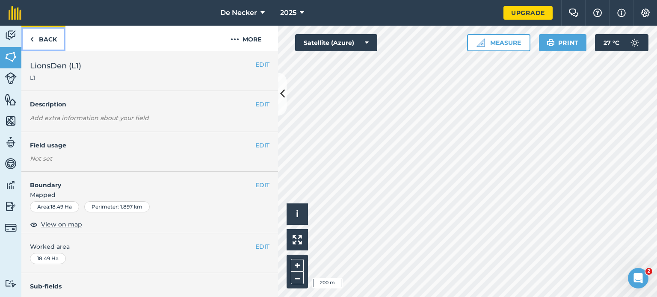
click at [42, 41] on link "Back" at bounding box center [43, 38] width 44 height 25
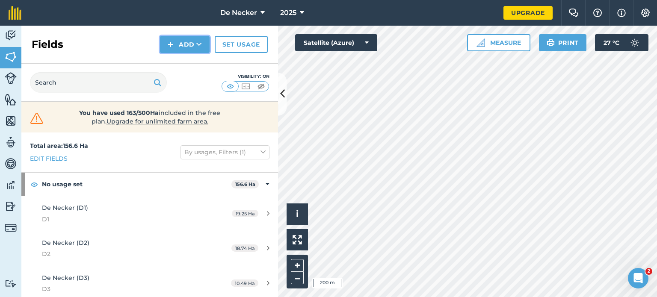
click at [181, 48] on button "Add" at bounding box center [185, 44] width 50 height 17
click at [190, 68] on link "Draw" at bounding box center [184, 63] width 47 height 19
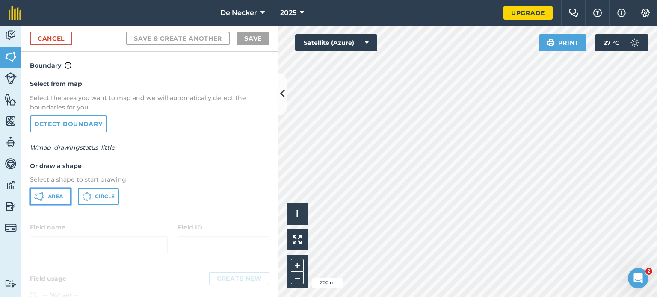
click at [51, 199] on span "Area" at bounding box center [55, 196] width 15 height 7
click at [369, 37] on div "Click to start drawing i © 2025 TomTom, Microsoft 200 m + – Satellite (Azure) P…" at bounding box center [467, 162] width 379 height 272
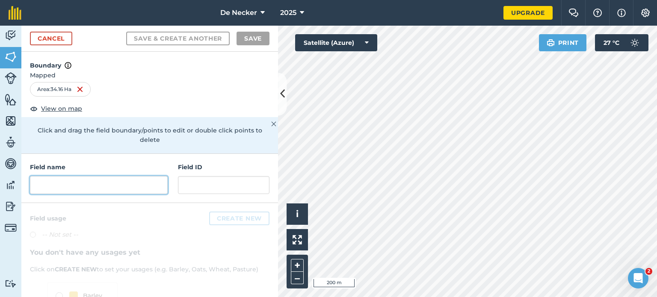
click at [53, 185] on input "text" at bounding box center [99, 185] width 138 height 18
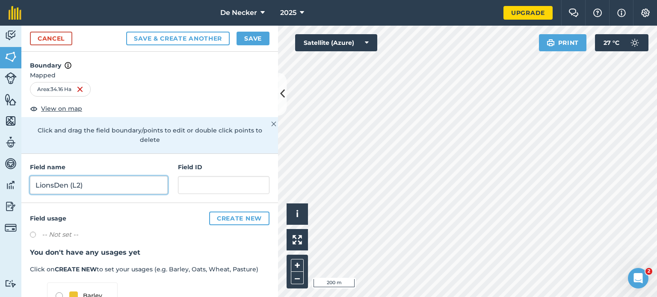
type input "LionsDen (L2)"
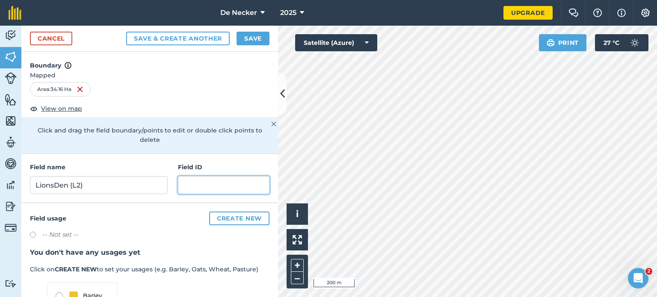
click at [188, 189] on input "text" at bounding box center [224, 185] width 92 height 18
type input "L2"
click at [254, 39] on button "Save" at bounding box center [253, 39] width 33 height 14
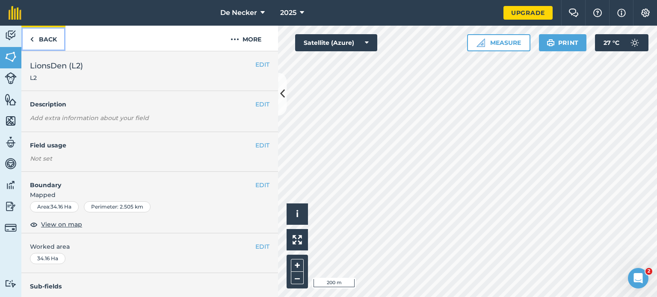
click at [41, 40] on link "Back" at bounding box center [43, 38] width 44 height 25
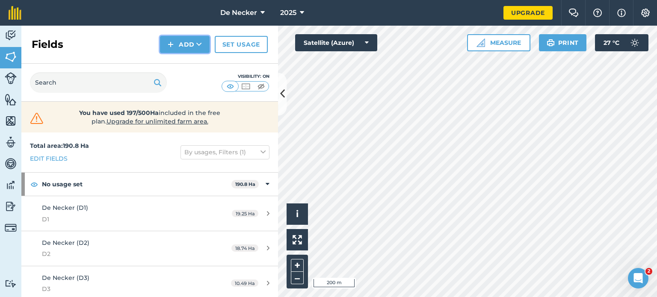
click at [175, 41] on button "Add" at bounding box center [185, 44] width 50 height 17
click at [185, 59] on link "Draw" at bounding box center [184, 63] width 47 height 19
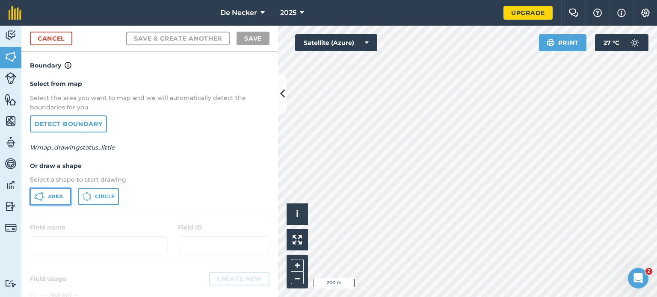
click at [51, 196] on span "Area" at bounding box center [55, 196] width 15 height 7
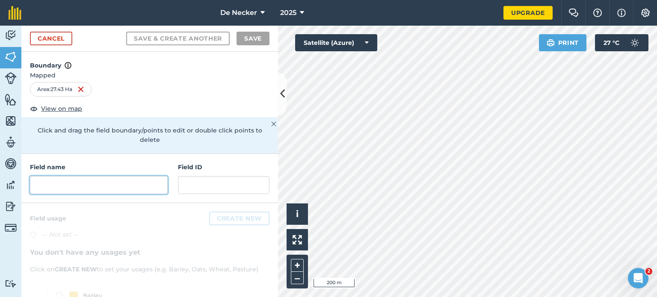
click at [83, 188] on input "text" at bounding box center [99, 185] width 138 height 18
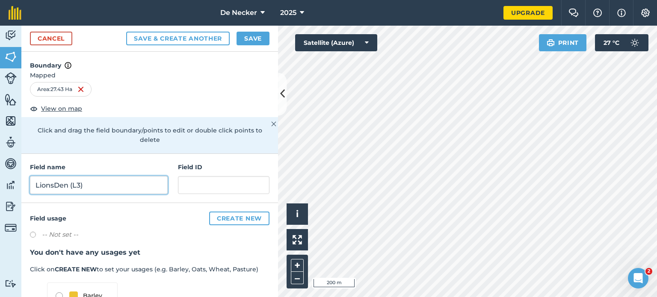
type input "LionsDen (L3)"
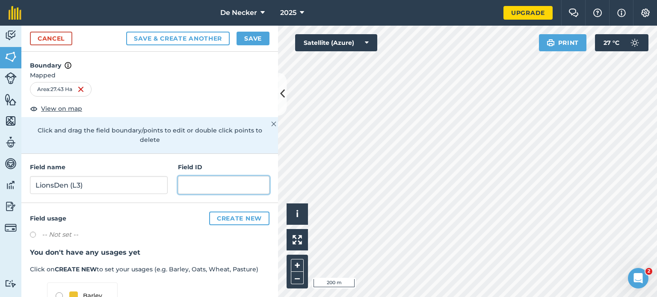
click at [190, 183] on input "text" at bounding box center [224, 185] width 92 height 18
type input "L3"
click at [254, 39] on button "Save" at bounding box center [253, 39] width 33 height 14
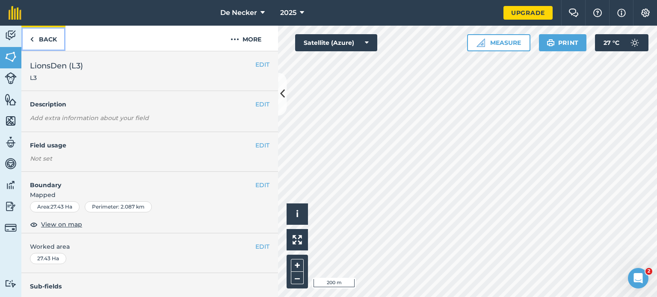
click at [50, 37] on link "Back" at bounding box center [43, 38] width 44 height 25
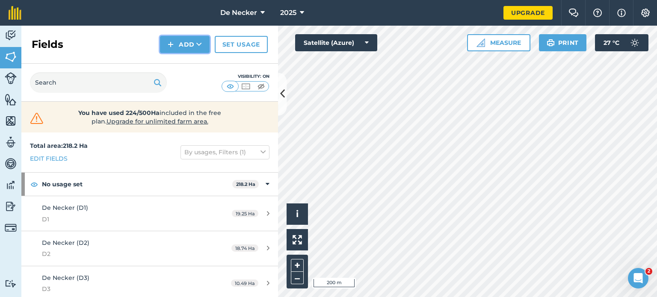
click at [187, 44] on button "Add" at bounding box center [185, 44] width 50 height 17
click at [177, 66] on link "Draw" at bounding box center [184, 63] width 47 height 19
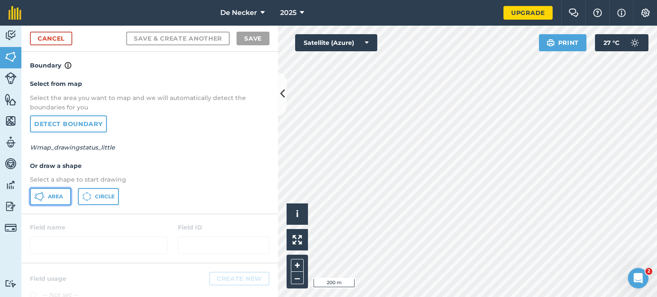
click at [48, 200] on button "Area" at bounding box center [50, 196] width 41 height 17
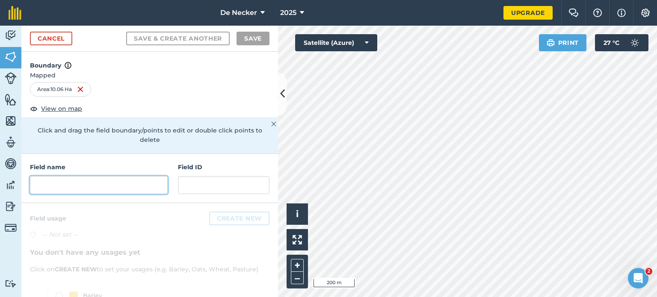
click at [109, 180] on input "text" at bounding box center [99, 185] width 138 height 18
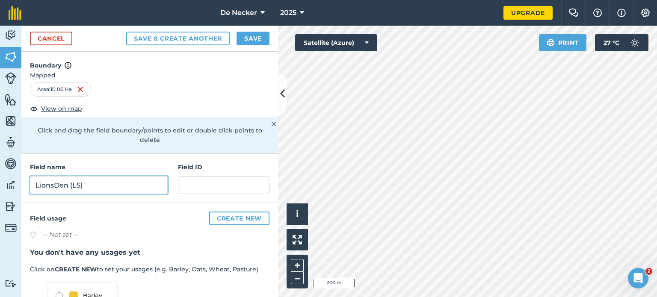
type input "LionsDen (L5)"
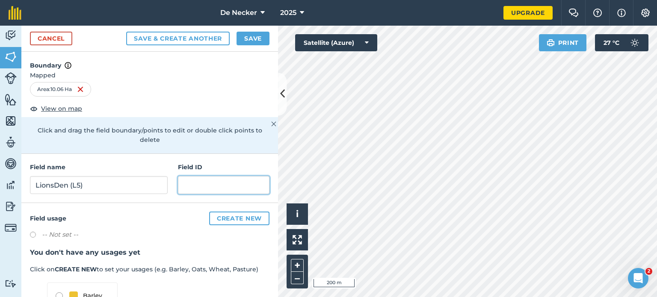
click at [188, 177] on input "text" at bounding box center [224, 185] width 92 height 18
type input "L5"
click at [254, 36] on button "Save" at bounding box center [253, 39] width 33 height 14
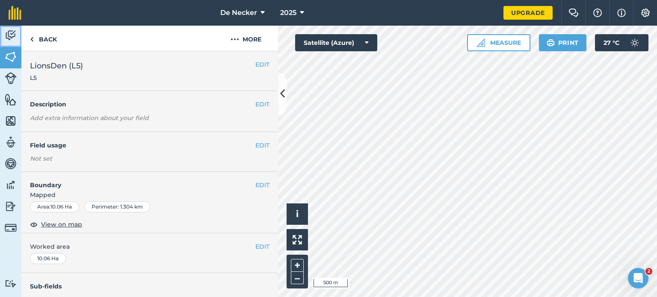
click at [15, 35] on img at bounding box center [11, 35] width 12 height 13
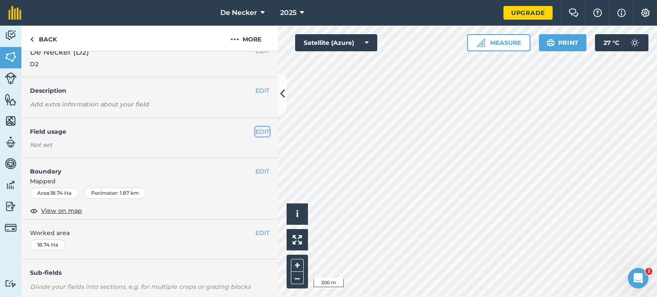
click at [257, 132] on button "EDIT" at bounding box center [262, 131] width 14 height 9
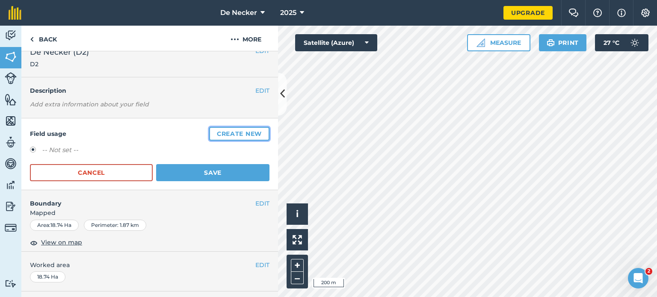
click at [222, 131] on button "Create new" at bounding box center [239, 134] width 60 height 14
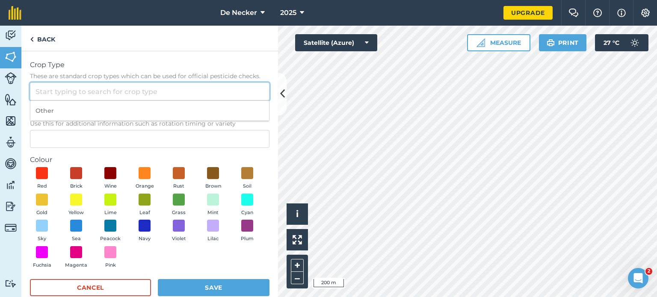
click at [55, 89] on input "Crop Type These are standard crop types which can be used for official pesticid…" at bounding box center [150, 92] width 240 height 18
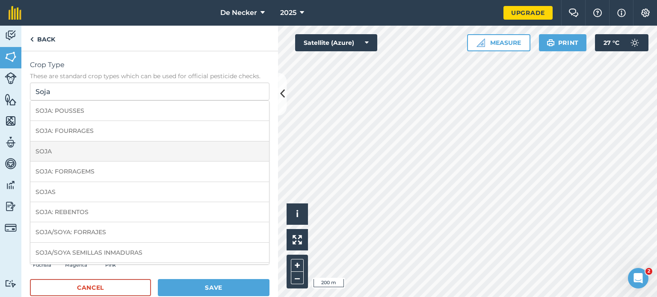
click at [52, 152] on li "SOJA" at bounding box center [149, 152] width 239 height 20
type input "SOJA"
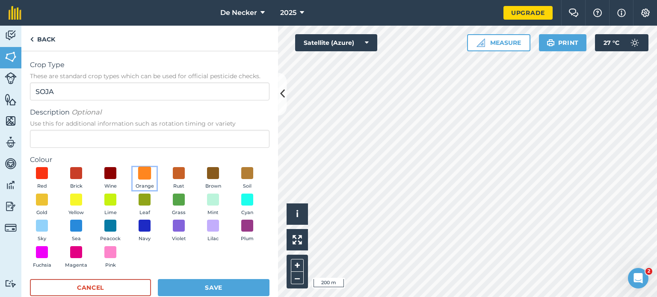
click at [142, 177] on span at bounding box center [144, 173] width 13 height 13
click at [197, 285] on button "Save" at bounding box center [214, 287] width 112 height 17
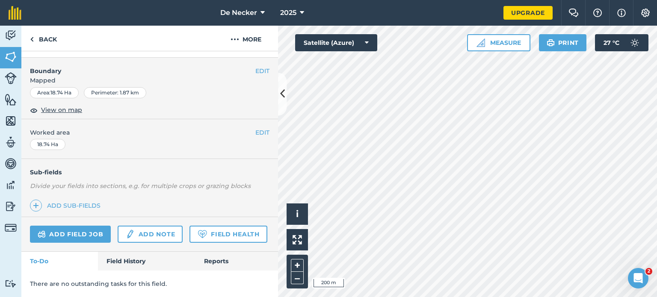
scroll to position [186, 0]
click at [141, 265] on link "Field History" at bounding box center [146, 261] width 97 height 19
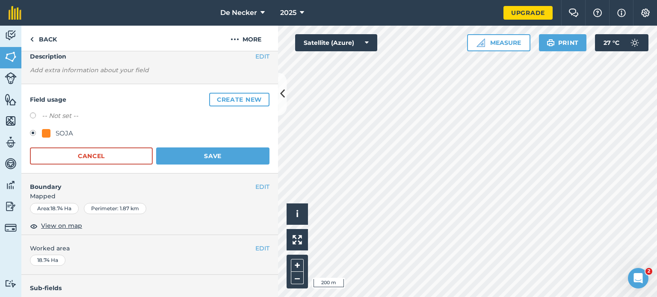
scroll to position [49, 0]
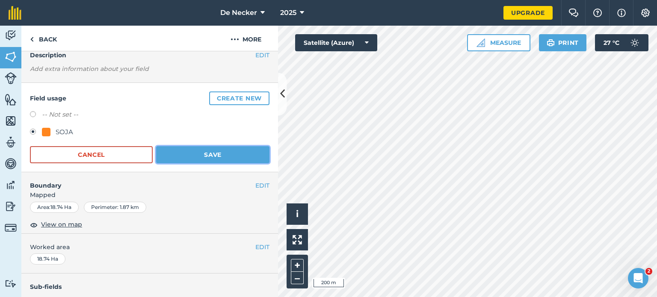
click at [217, 152] on button "Save" at bounding box center [212, 154] width 113 height 17
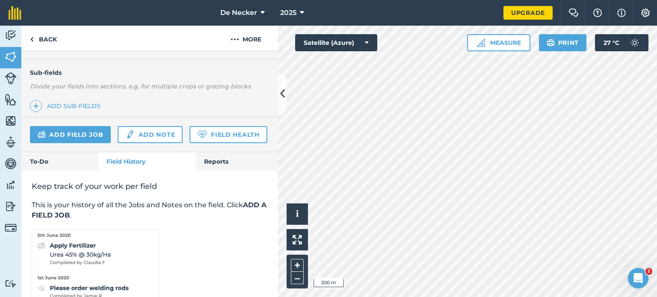
scroll to position [215, 0]
click at [189, 143] on link "Field Health" at bounding box center [227, 134] width 77 height 17
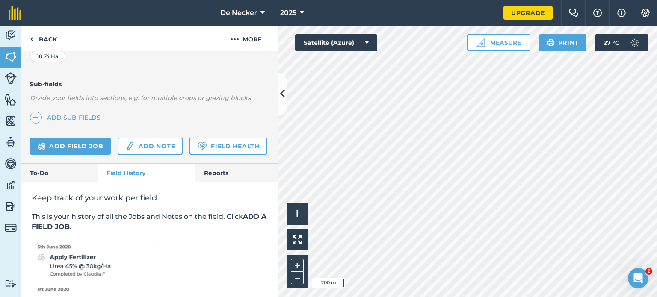
scroll to position [263, 0]
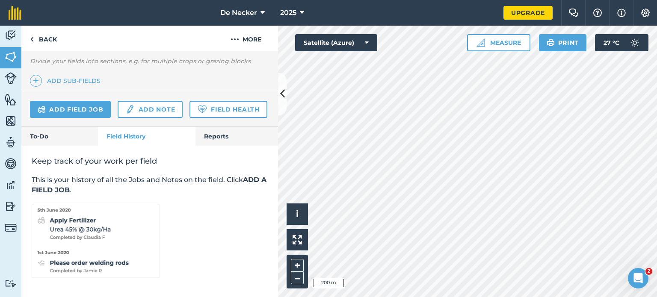
click at [218, 151] on div "Keep track of your work per field This is your history of all the Jobs and Note…" at bounding box center [149, 217] width 257 height 143
click at [227, 157] on h2 "Keep track of your work per field" at bounding box center [150, 161] width 236 height 10
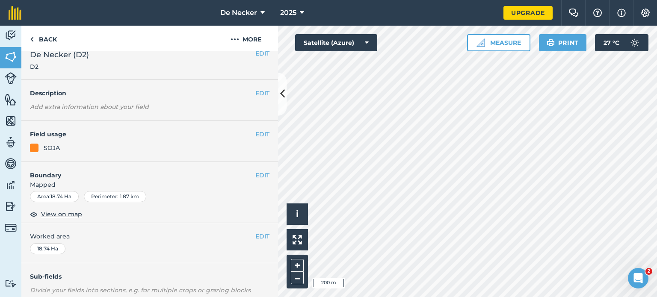
scroll to position [0, 0]
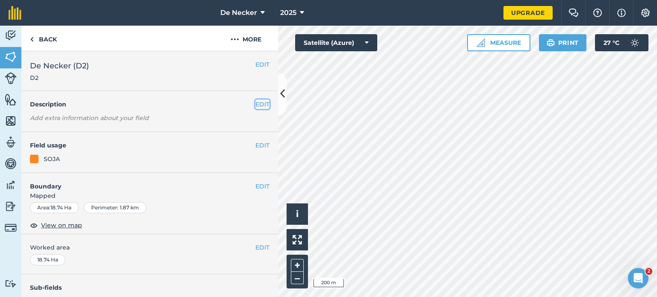
click at [255, 104] on button "EDIT" at bounding box center [262, 104] width 14 height 9
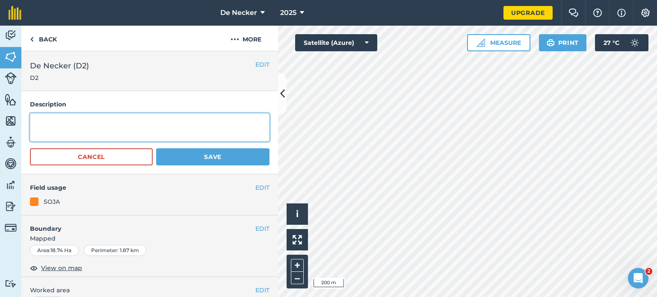
click at [104, 124] on textarea at bounding box center [150, 127] width 240 height 28
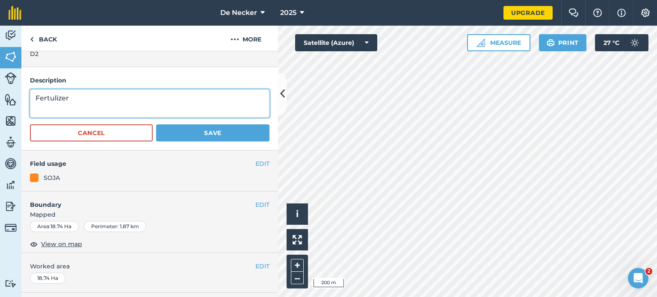
scroll to position [23, 0]
click at [52, 101] on textarea "Fertulizer" at bounding box center [150, 104] width 240 height 28
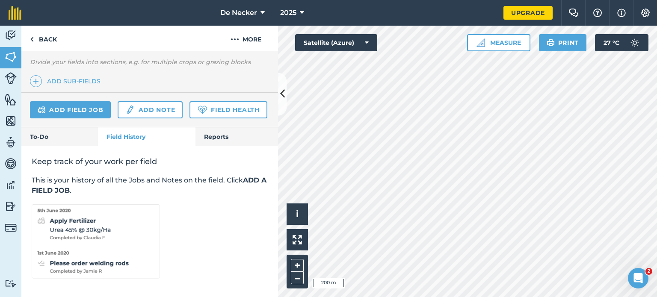
scroll to position [305, 0]
type textarea "Fertilizer"
click at [88, 227] on img at bounding box center [96, 241] width 128 height 74
click at [88, 101] on link "Add field job" at bounding box center [70, 109] width 81 height 17
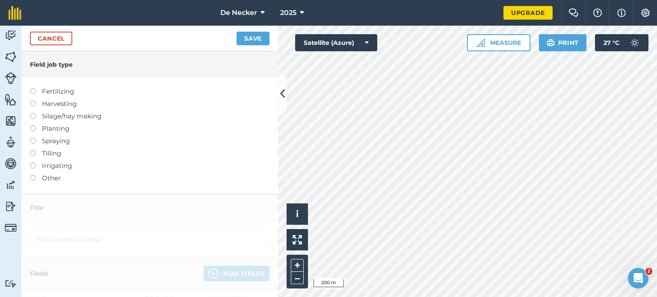
click at [36, 90] on label "Fertilizing" at bounding box center [150, 91] width 240 height 10
type input "Fertilizing"
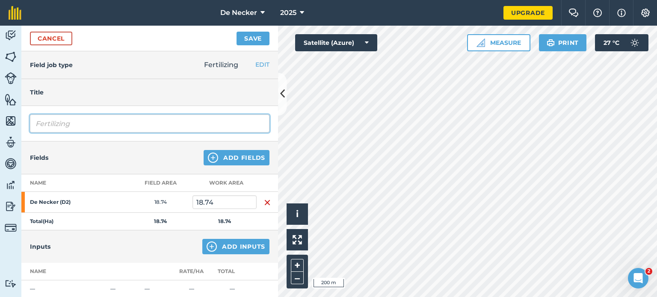
click at [77, 125] on input "Fertilizing" at bounding box center [150, 124] width 240 height 18
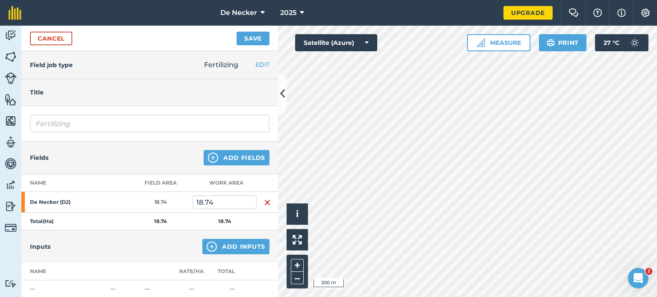
click at [73, 159] on div "Fields Add Fields" at bounding box center [149, 158] width 257 height 33
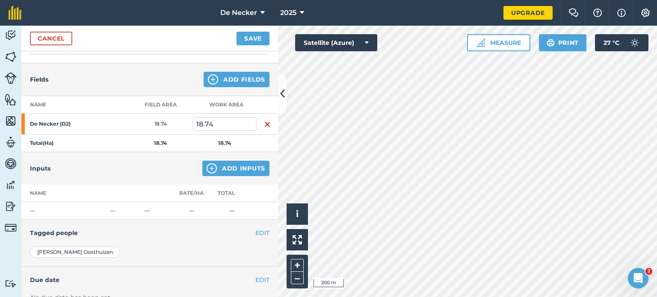
scroll to position [86, 0]
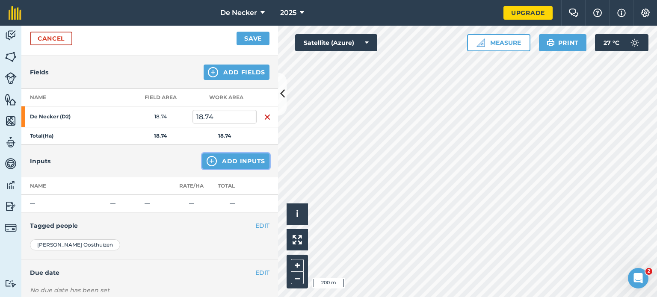
click at [227, 159] on button "Add Inputs" at bounding box center [235, 161] width 67 height 15
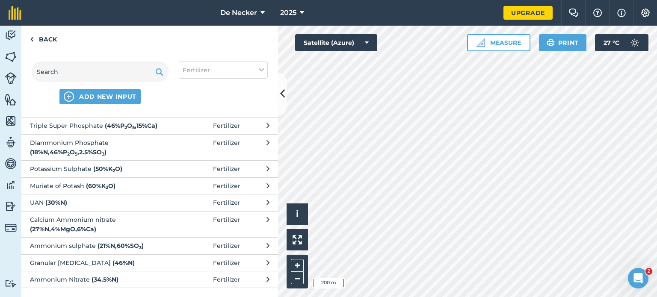
scroll to position [126, 0]
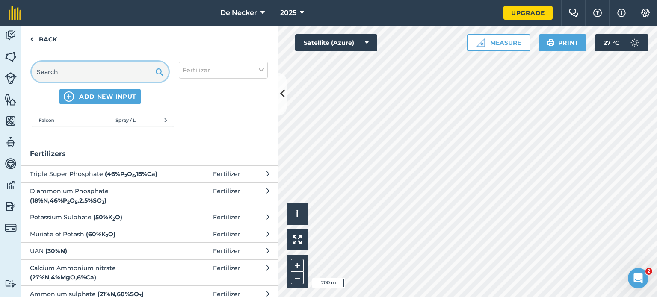
click at [84, 75] on input "text" at bounding box center [100, 72] width 137 height 21
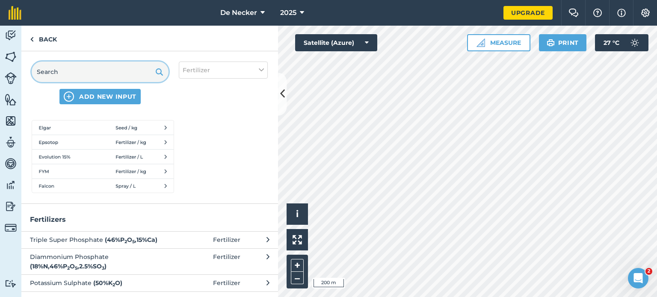
scroll to position [64, 0]
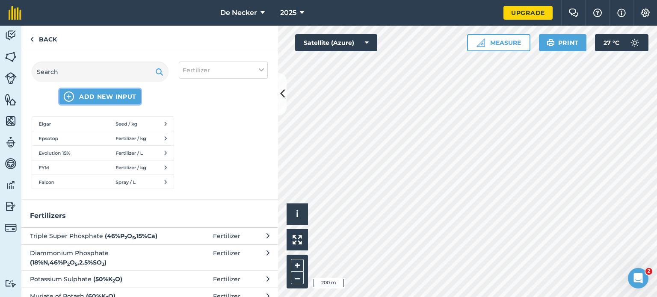
click at [115, 96] on span "ADD NEW INPUT" at bounding box center [107, 96] width 57 height 9
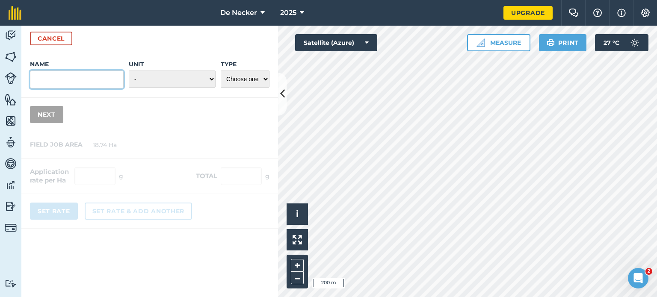
click at [95, 82] on input "Name" at bounding box center [77, 80] width 94 height 18
type input "HPK (321)"
click at [166, 86] on select "- Grams/g Kilograms/kg Metric tonnes/t Millilitres/ml Litres/L Ounces/oz Pounds…" at bounding box center [172, 79] width 87 height 17
select select "KILOGRAMS"
click at [129, 71] on select "- Grams/g Kilograms/kg Metric tonnes/t Millilitres/ml Litres/L Ounces/oz Pounds…" at bounding box center [172, 79] width 87 height 17
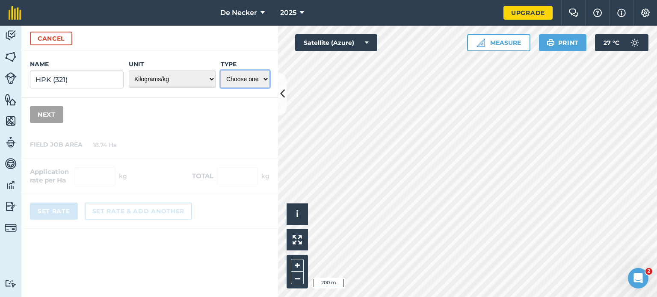
click at [253, 80] on select "Choose one Fertilizer Seed Spray Fuel Other" at bounding box center [245, 79] width 49 height 17
select select "FERTILIZER"
click at [221, 71] on select "Choose one Fertilizer Seed Spray Fuel Other" at bounding box center [245, 79] width 49 height 17
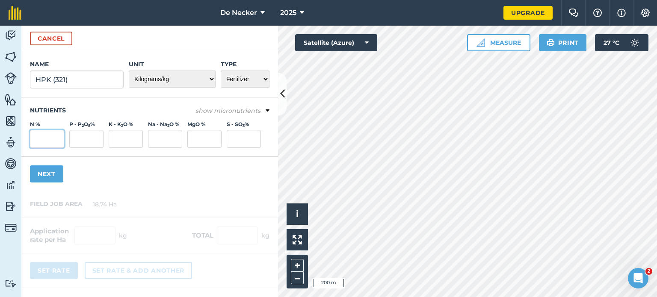
click at [41, 136] on input "N %" at bounding box center [47, 139] width 34 height 18
type input "3"
click at [92, 137] on input "P - P 2 O 5 %" at bounding box center [86, 139] width 34 height 18
type input "2"
click at [121, 142] on input "K - K 2 O %" at bounding box center [126, 139] width 34 height 18
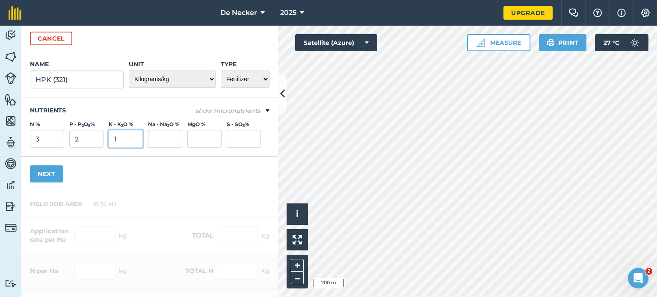
scroll to position [61, 0]
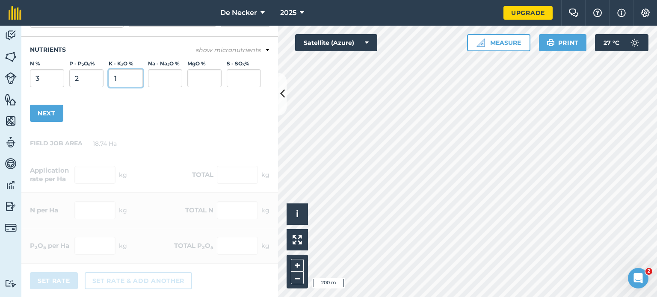
type input "1"
click at [44, 104] on div "Name HPK (321) Unit - Grams/g Kilograms/kg Metric tonnes/t Millilitres/ml Litre…" at bounding box center [149, 61] width 257 height 140
click at [41, 118] on button "Next" at bounding box center [46, 113] width 33 height 17
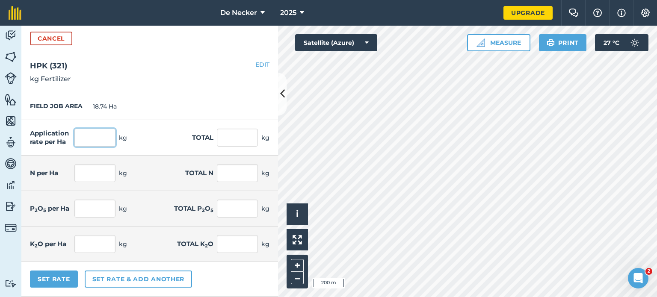
click at [101, 140] on input "text" at bounding box center [94, 138] width 41 height 18
type input "200"
type input "3,748"
type input "6"
type input "112.44"
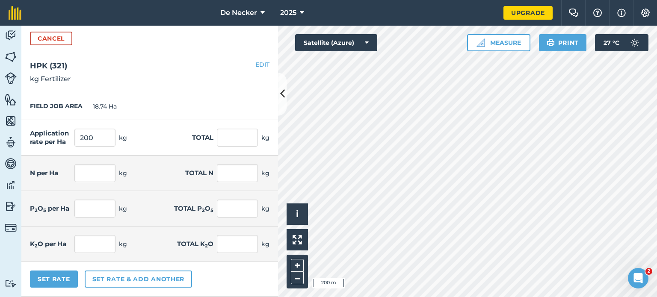
type input "4"
type input "74.96"
type input "2"
type input "37.48"
click at [177, 142] on div "Application rate per Ha 200 kg Total 3,748 kg" at bounding box center [149, 137] width 257 height 35
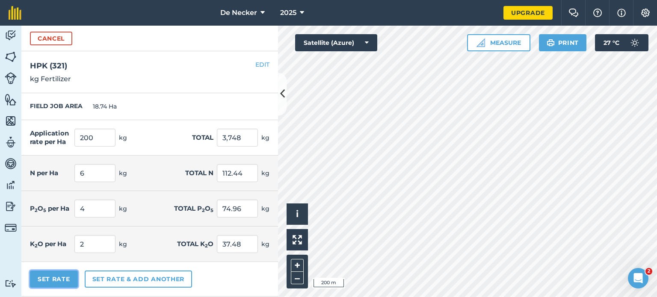
click at [66, 280] on button "Set Rate" at bounding box center [54, 279] width 48 height 17
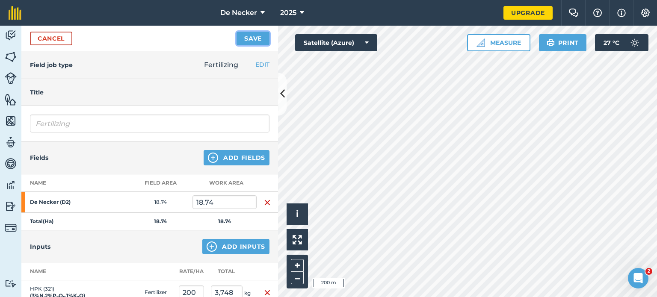
click at [248, 44] on button "Save" at bounding box center [253, 39] width 33 height 14
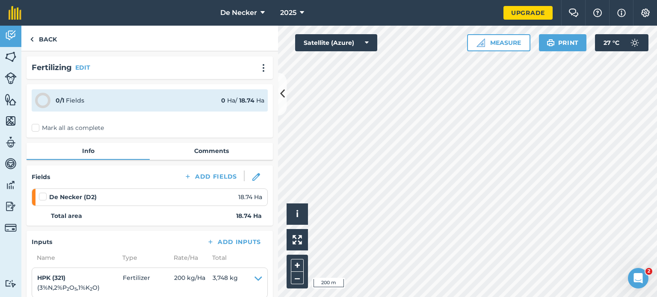
scroll to position [48, 0]
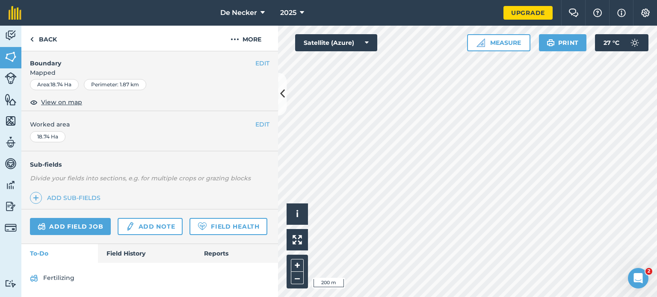
scroll to position [145, 0]
click at [204, 251] on link "Reports" at bounding box center [236, 253] width 83 height 19
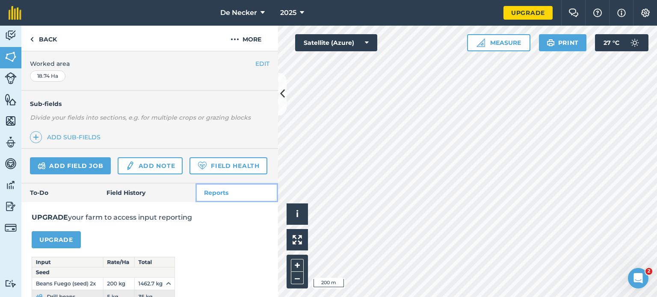
scroll to position [185, 0]
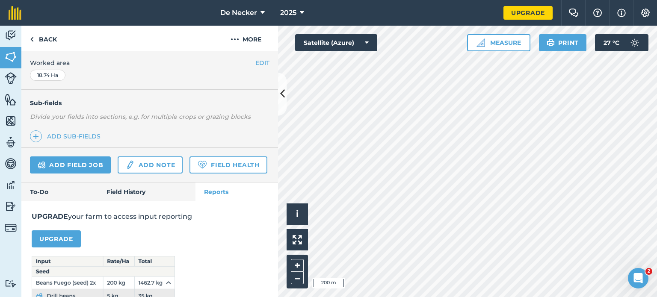
click at [140, 180] on div "Add field job Add note Field Health" at bounding box center [149, 165] width 257 height 35
click at [43, 132] on link "Add sub-fields" at bounding box center [67, 136] width 74 height 12
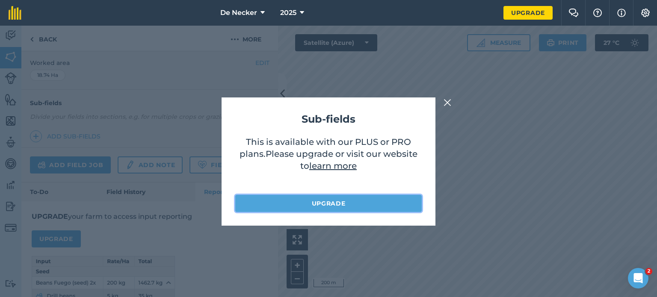
click at [357, 201] on link "Upgrade" at bounding box center [328, 203] width 186 height 17
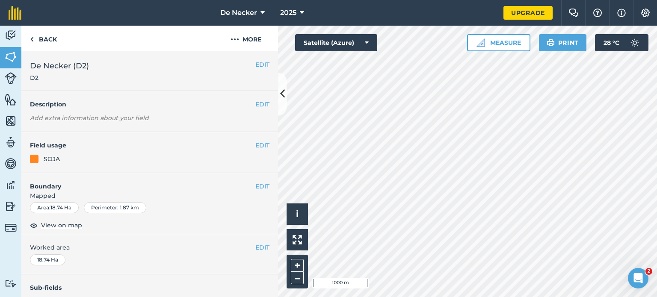
click at [109, 83] on div "EDIT De Necker (D2) D2" at bounding box center [149, 71] width 257 height 40
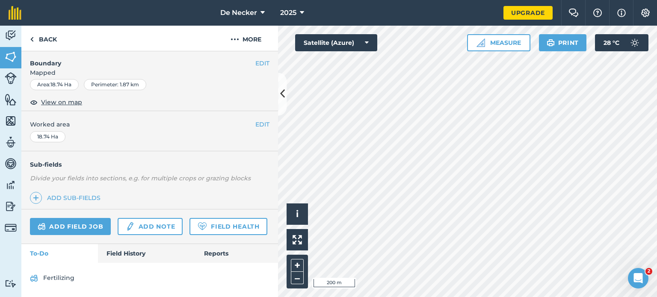
scroll to position [140, 0]
click at [68, 218] on link "Add field job" at bounding box center [70, 226] width 81 height 17
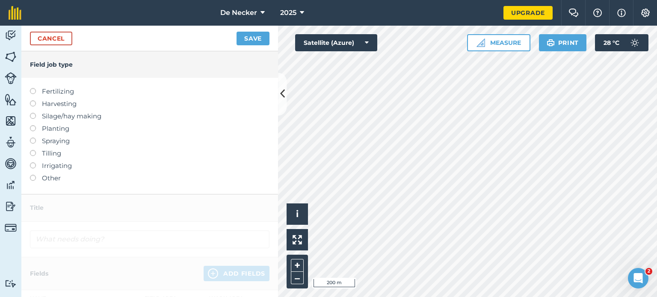
click at [70, 92] on label "Fertilizing" at bounding box center [150, 91] width 240 height 10
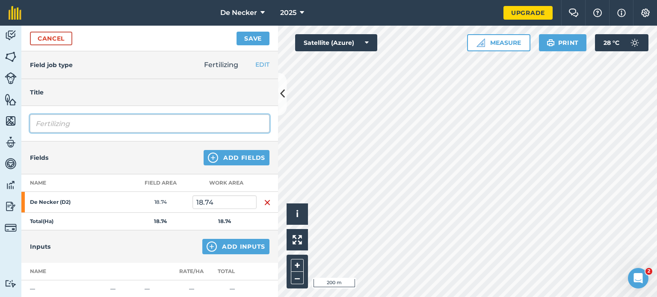
click at [77, 125] on input "Fertilizing" at bounding box center [150, 124] width 240 height 18
type input "Fertilizing"
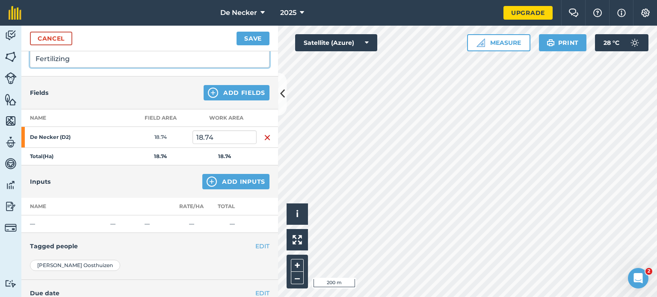
scroll to position [67, 0]
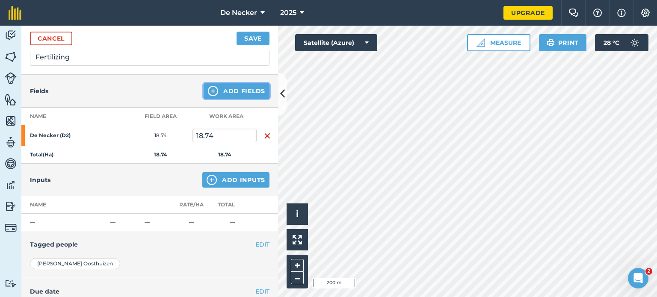
click at [235, 89] on button "Add Fields" at bounding box center [237, 90] width 66 height 15
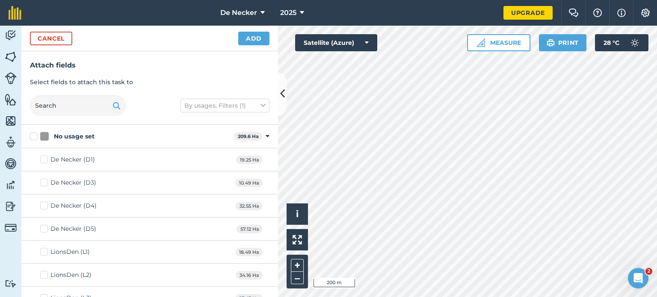
checkbox input "false"
checkbox input "true"
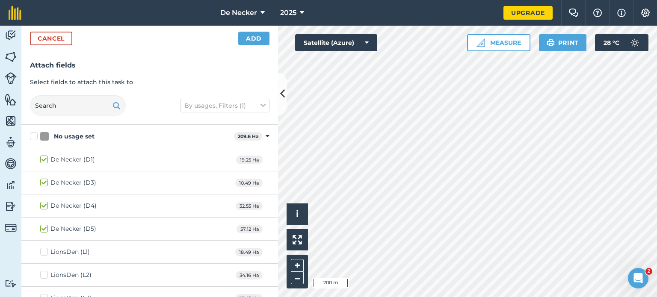
checkbox input "true"
drag, startPoint x: 153, startPoint y: 107, endPoint x: 162, endPoint y: 76, distance: 32.5
click at [162, 76] on div "Attach fields Select fields to attach this task to By usages, Filters (1)" at bounding box center [149, 88] width 257 height 74
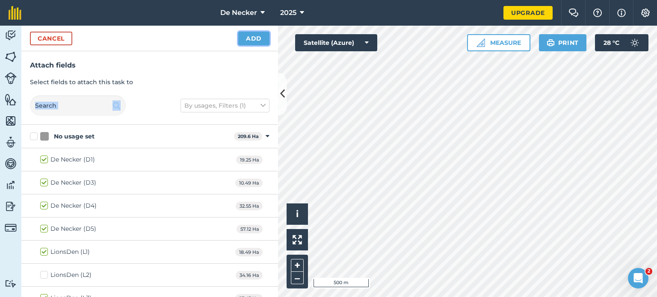
click at [253, 40] on button "Add" at bounding box center [253, 39] width 31 height 14
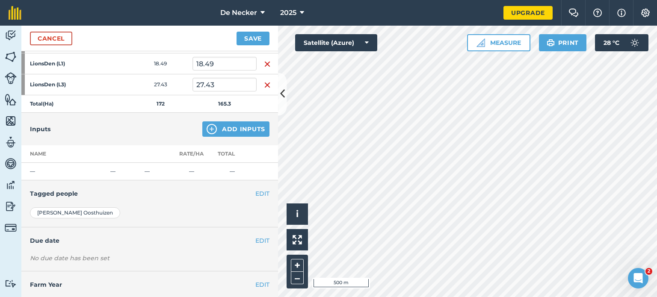
scroll to position [223, 0]
drag, startPoint x: 161, startPoint y: 240, endPoint x: 125, endPoint y: 144, distance: 103.0
click at [125, 145] on th at bounding box center [124, 154] width 34 height 18
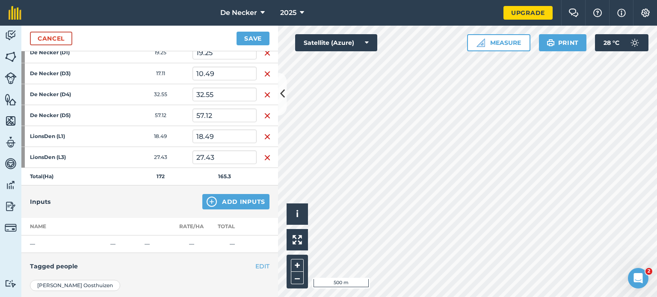
scroll to position [240, 0]
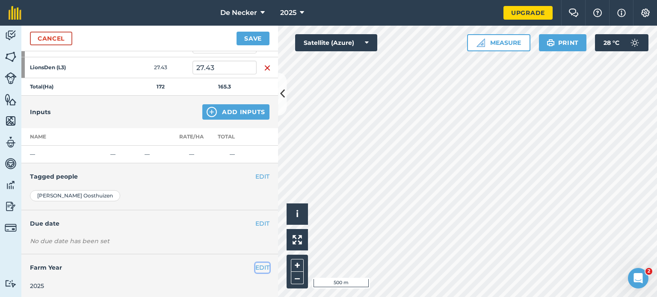
click at [259, 267] on button "EDIT" at bounding box center [262, 267] width 14 height 9
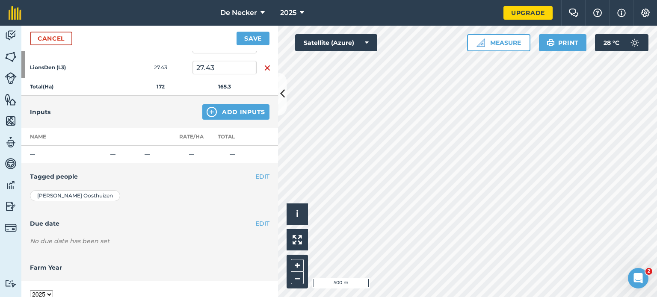
click at [50, 290] on select "2018 2019 2020 2021 2022 2023 2024 2025 2026 2027" at bounding box center [41, 294] width 23 height 9
select select "2024"
click at [30, 290] on select "2018 2019 2020 2021 2022 2023 2024 2025 2026 2027" at bounding box center [41, 294] width 23 height 9
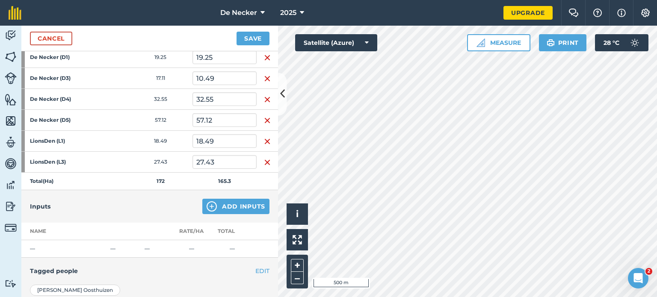
scroll to position [142, 0]
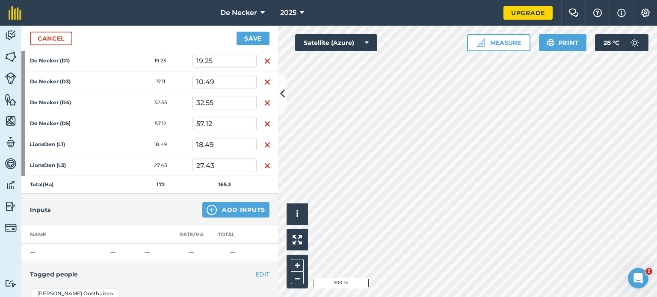
click at [66, 245] on td "—" at bounding box center [64, 253] width 86 height 18
click at [214, 208] on button "Add Inputs" at bounding box center [235, 209] width 67 height 15
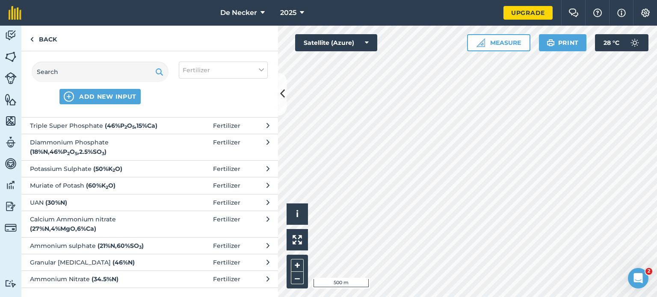
scroll to position [0, 0]
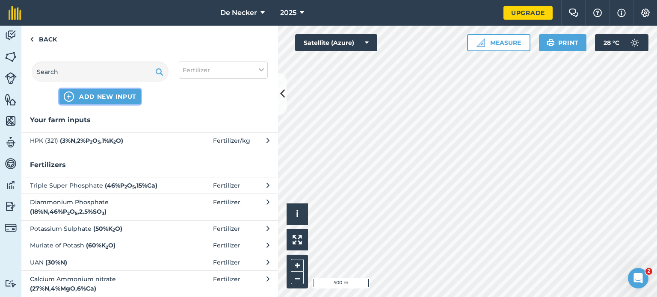
click at [97, 94] on span "ADD NEW INPUT" at bounding box center [107, 96] width 57 height 9
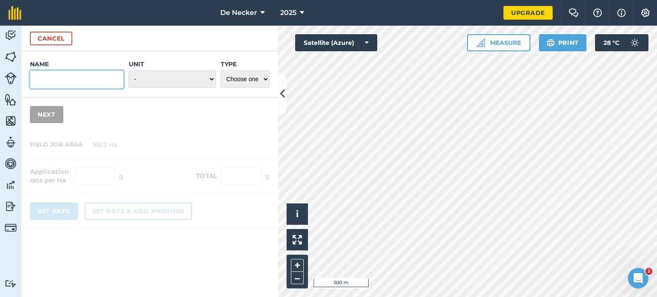
click at [53, 82] on input "Name" at bounding box center [77, 80] width 94 height 18
type input "321"
click at [136, 83] on select "- Grams/g Kilograms/kg Metric tonnes/t Millilitres/ml Litres/L Ounces/oz Pounds…" at bounding box center [172, 79] width 87 height 17
select select "KILOGRAMS"
click at [129, 71] on select "- Grams/g Kilograms/kg Metric tonnes/t Millilitres/ml Litres/L Ounces/oz Pounds…" at bounding box center [172, 79] width 87 height 17
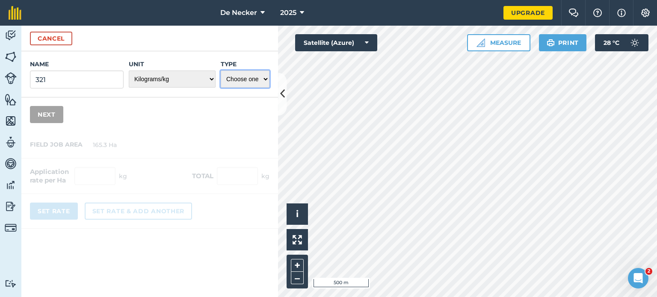
click at [232, 78] on select "Choose one Fertilizer Seed Spray Fuel Other" at bounding box center [245, 79] width 49 height 17
select select "FERTILIZER"
click at [221, 71] on select "Choose one Fertilizer Seed Spray Fuel Other" at bounding box center [245, 79] width 49 height 17
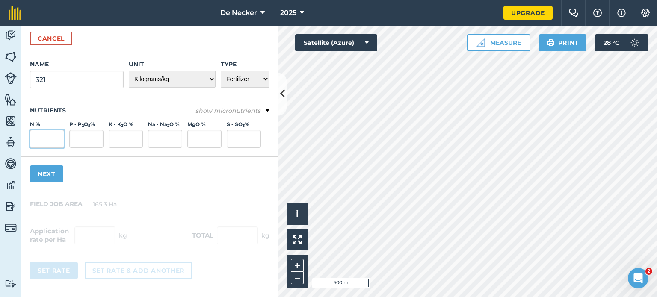
click at [42, 140] on input "N %" at bounding box center [47, 139] width 34 height 18
type input "3"
type input "2"
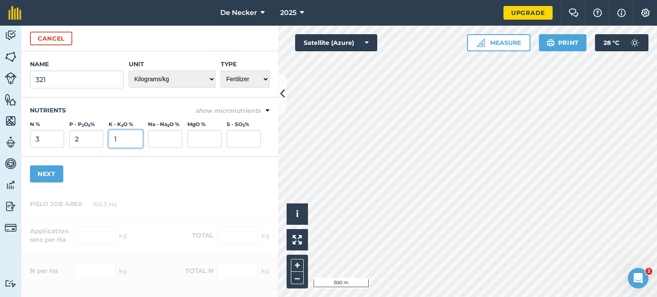
type input "1"
click at [91, 170] on div "Name 321 Unit - Grams/g Kilograms/kg Metric tonnes/t Millilitres/ml Litres/L Ou…" at bounding box center [149, 121] width 257 height 140
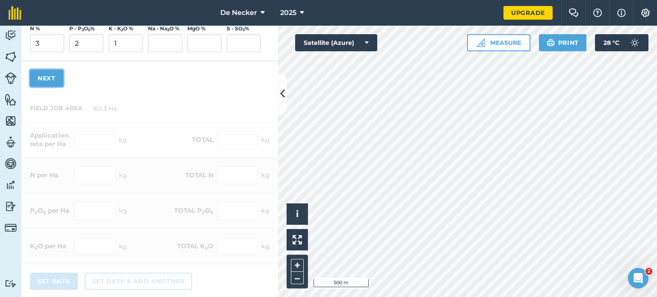
click at [47, 78] on button "Next" at bounding box center [46, 78] width 33 height 17
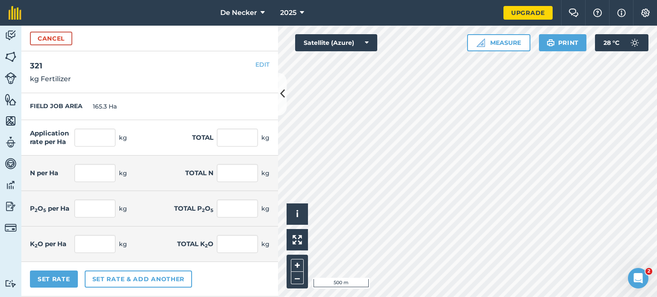
scroll to position [0, 0]
click at [95, 142] on input "text" at bounding box center [94, 138] width 41 height 18
type input "200"
type input "33,060"
type input "6"
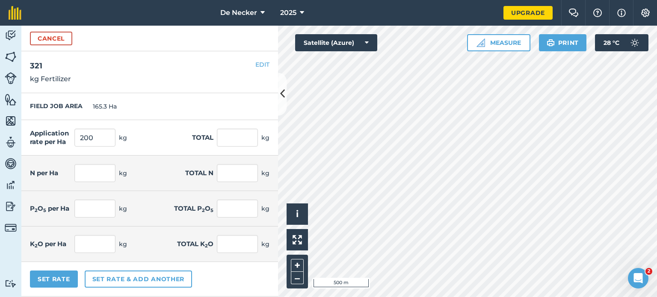
type input "991.8"
type input "4"
type input "661.2"
type input "2"
type input "330.6"
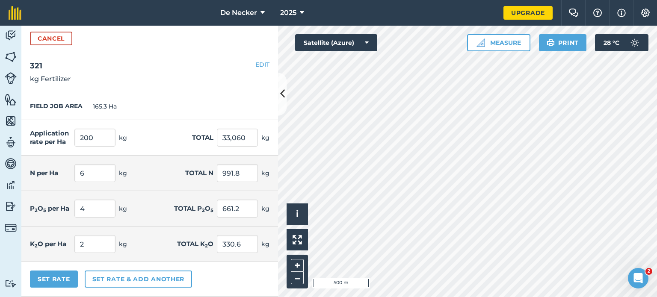
click at [152, 146] on div "Application rate per Ha 200 kg Total 33,060 kg" at bounding box center [149, 137] width 257 height 35
click at [53, 277] on button "Set Rate" at bounding box center [54, 279] width 48 height 17
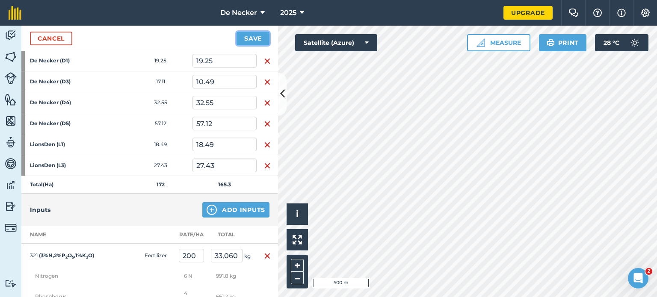
click at [253, 41] on button "Save" at bounding box center [253, 39] width 33 height 14
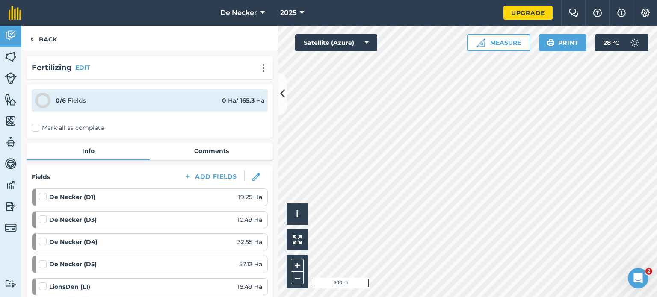
click at [314, 297] on html "De Necker 2025 Upgrade Farm Chat Help Info Settings Map printing is not availab…" at bounding box center [328, 148] width 657 height 297
click at [301, 13] on icon at bounding box center [302, 13] width 4 height 10
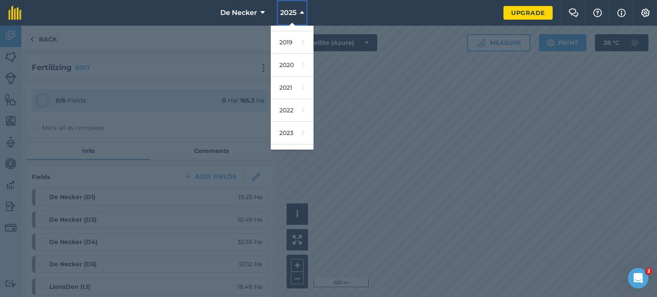
scroll to position [34, 0]
click at [293, 131] on link "2024" at bounding box center [292, 138] width 43 height 23
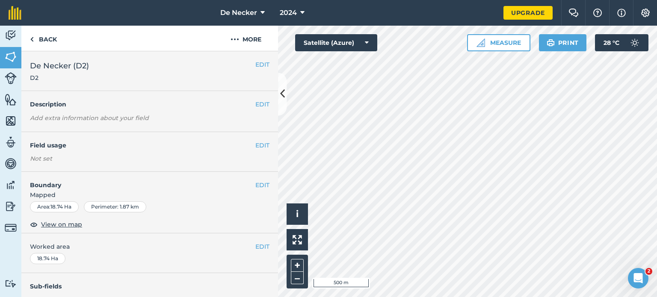
click at [86, 153] on div "EDIT Field usage Not set" at bounding box center [149, 152] width 257 height 40
click at [255, 146] on button "EDIT" at bounding box center [262, 145] width 14 height 9
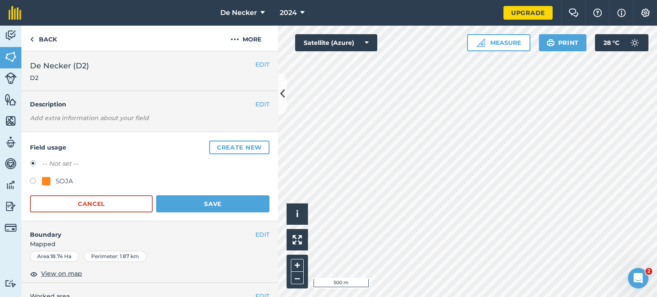
click at [33, 184] on label at bounding box center [36, 182] width 12 height 9
radio input "true"
radio input "false"
click at [212, 205] on button "Save" at bounding box center [212, 203] width 113 height 17
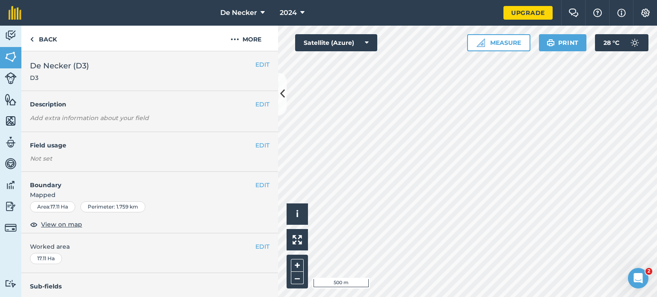
click at [157, 116] on div "EDIT Description Add extra information about your field" at bounding box center [149, 111] width 257 height 41
click at [260, 106] on button "EDIT" at bounding box center [262, 104] width 14 height 9
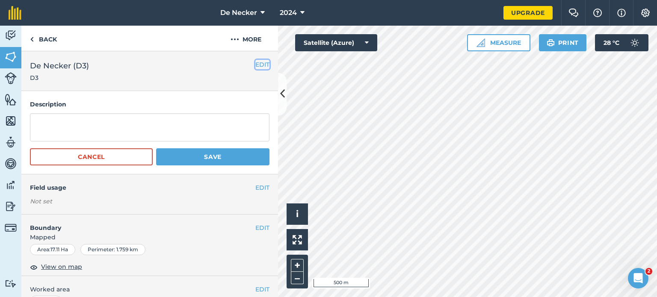
click at [255, 66] on button "EDIT" at bounding box center [262, 64] width 14 height 9
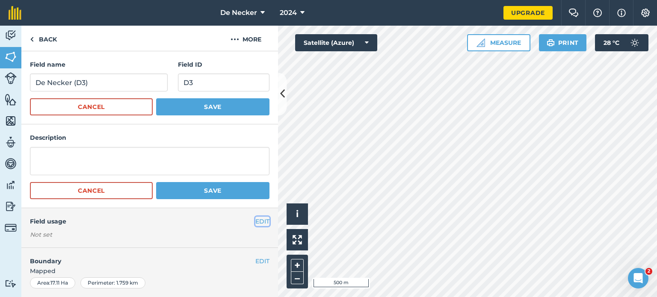
click at [255, 219] on button "EDIT" at bounding box center [262, 221] width 14 height 9
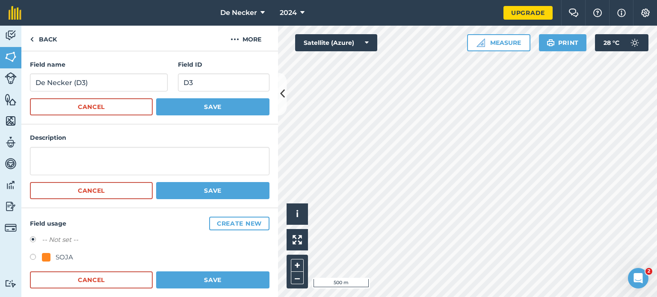
click at [33, 258] on label at bounding box center [36, 258] width 12 height 9
radio input "true"
radio input "false"
click at [216, 277] on button "Save" at bounding box center [212, 280] width 113 height 17
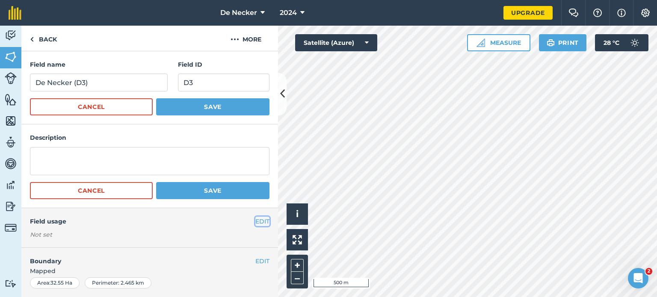
click at [255, 221] on button "EDIT" at bounding box center [262, 221] width 14 height 9
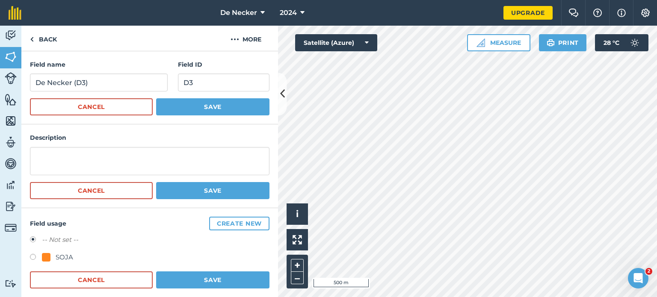
click at [31, 256] on label at bounding box center [36, 258] width 12 height 9
radio input "true"
radio input "false"
click at [209, 280] on button "Save" at bounding box center [212, 280] width 113 height 17
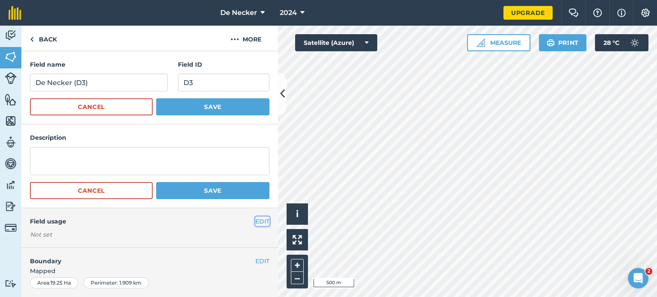
click at [255, 224] on button "EDIT" at bounding box center [262, 221] width 14 height 9
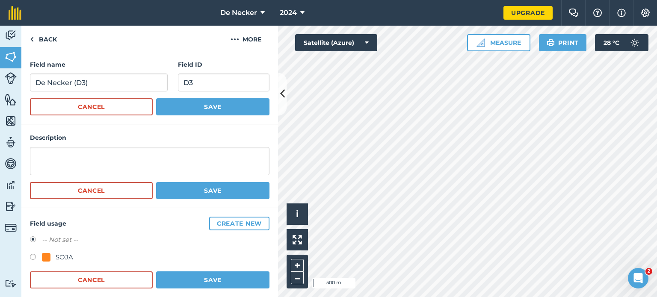
click at [33, 257] on label at bounding box center [36, 258] width 12 height 9
radio input "true"
radio input "false"
click at [199, 276] on button "Save" at bounding box center [212, 280] width 113 height 17
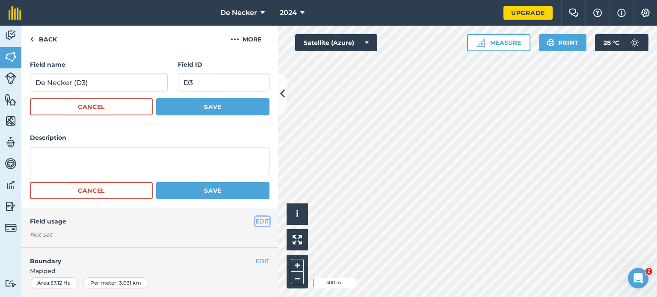
click at [260, 220] on button "EDIT" at bounding box center [262, 221] width 14 height 9
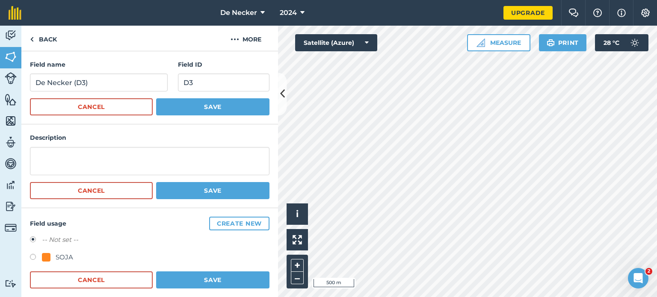
click at [38, 254] on label at bounding box center [36, 258] width 12 height 9
radio input "true"
radio input "false"
click at [189, 272] on button "Save" at bounding box center [212, 280] width 113 height 17
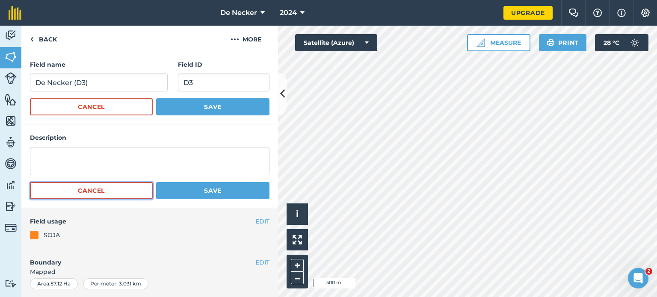
click at [133, 192] on button "Cancel" at bounding box center [91, 190] width 123 height 17
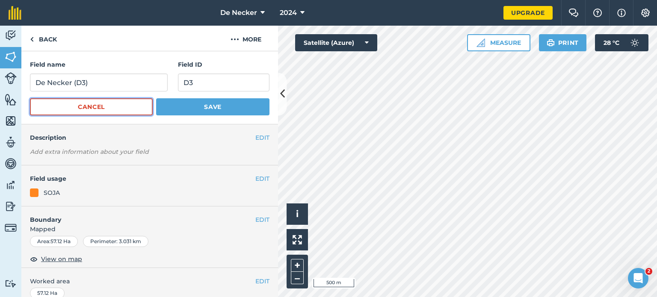
click at [110, 112] on button "Cancel" at bounding box center [91, 106] width 123 height 17
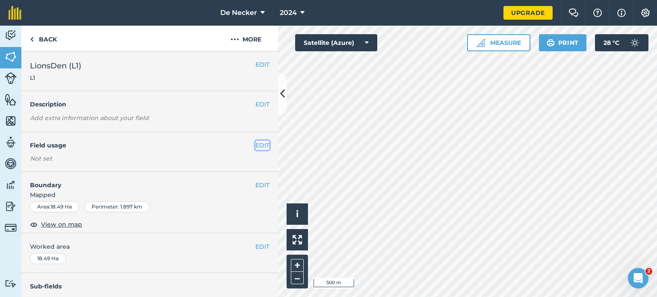
click at [255, 147] on button "EDIT" at bounding box center [262, 145] width 14 height 9
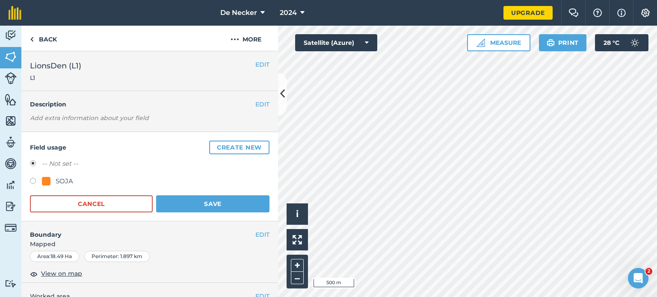
click at [31, 182] on label at bounding box center [36, 182] width 12 height 9
radio input "true"
radio input "false"
click at [177, 203] on button "Save" at bounding box center [212, 203] width 113 height 17
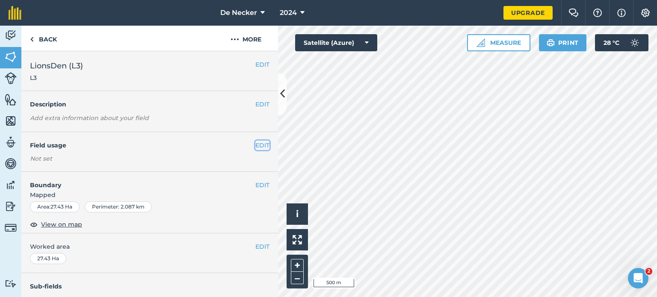
click at [255, 142] on button "EDIT" at bounding box center [262, 145] width 14 height 9
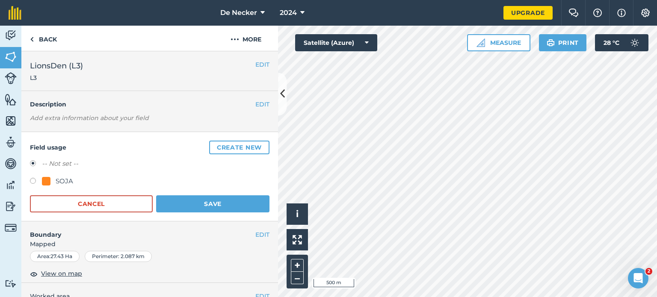
click at [33, 181] on label at bounding box center [36, 182] width 12 height 9
radio input "true"
radio input "false"
click at [202, 199] on button "Save" at bounding box center [212, 203] width 113 height 17
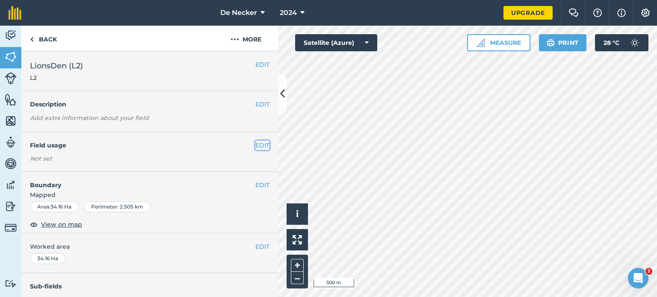
click at [255, 143] on button "EDIT" at bounding box center [262, 145] width 14 height 9
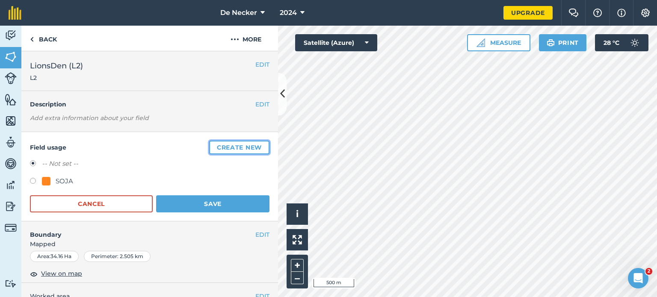
click at [228, 150] on button "Create new" at bounding box center [239, 148] width 60 height 14
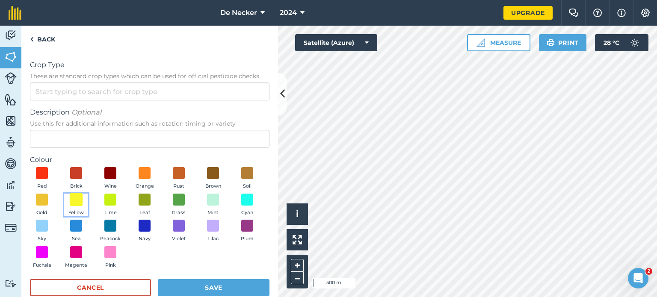
click at [83, 202] on span at bounding box center [76, 199] width 13 height 13
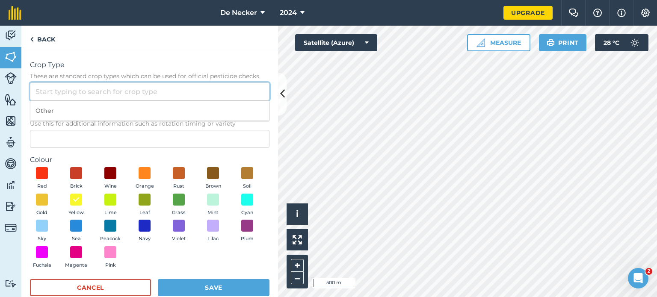
click at [68, 95] on input "Crop Type These are standard crop types which can be used for official pesticid…" at bounding box center [150, 92] width 240 height 18
type input "M"
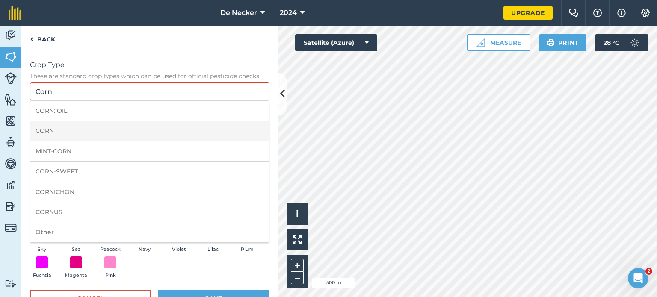
click at [77, 126] on li "CORN" at bounding box center [149, 131] width 239 height 20
type input "CORN"
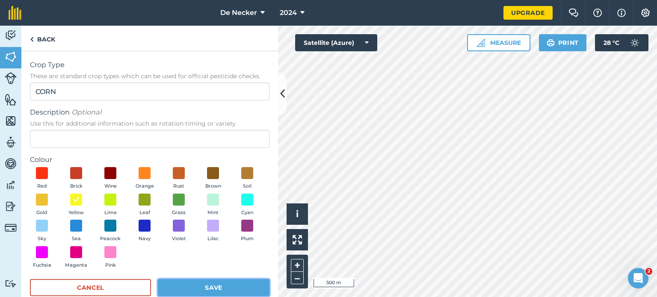
click at [204, 289] on button "Save" at bounding box center [214, 287] width 112 height 17
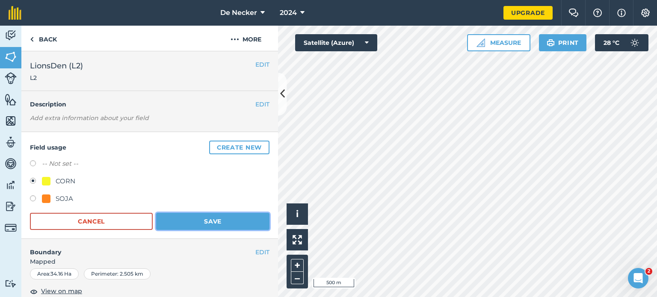
click at [200, 220] on button "Save" at bounding box center [212, 221] width 113 height 17
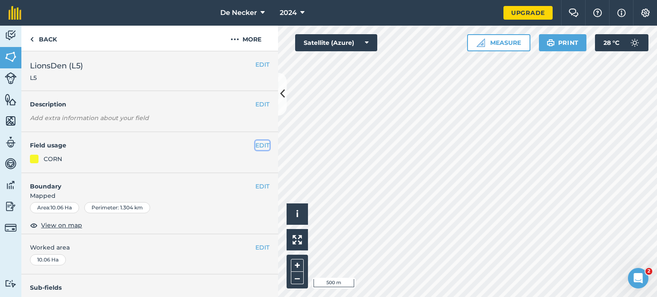
click at [255, 146] on button "EDIT" at bounding box center [262, 145] width 14 height 9
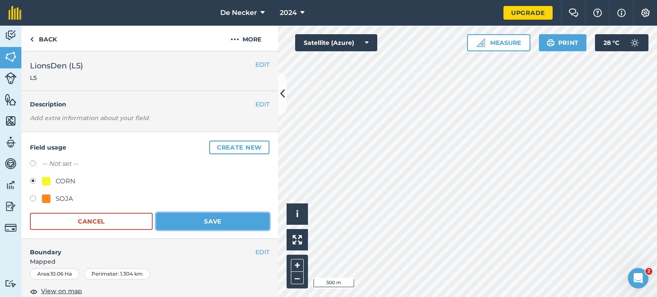
click at [180, 222] on button "Save" at bounding box center [212, 221] width 113 height 17
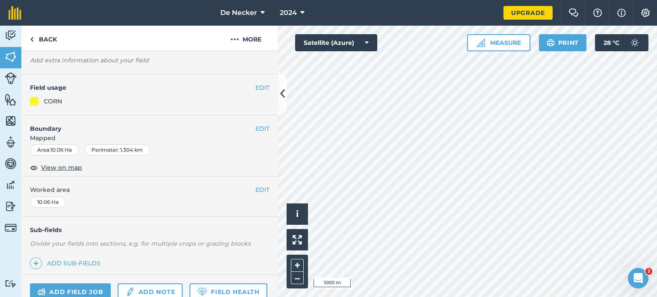
scroll to position [138, 0]
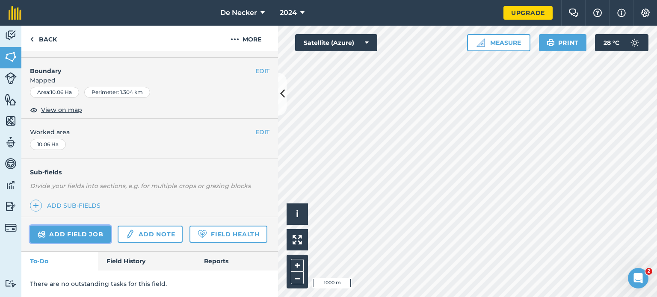
click at [70, 226] on link "Add field job" at bounding box center [70, 234] width 81 height 17
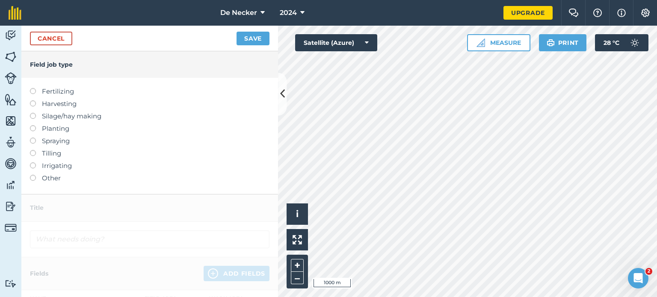
click at [55, 94] on label "Fertilizing" at bounding box center [150, 91] width 240 height 10
type input "Fertilizing"
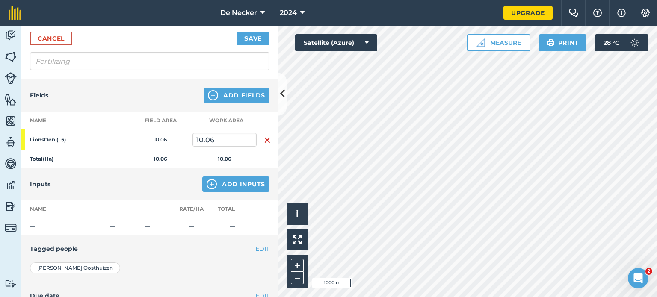
scroll to position [111, 0]
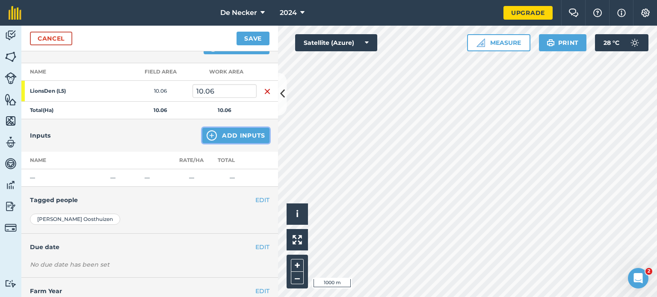
click at [228, 136] on button "Add Inputs" at bounding box center [235, 135] width 67 height 15
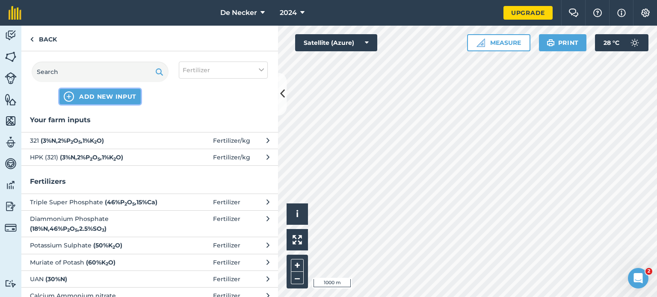
click at [96, 97] on span "ADD NEW INPUT" at bounding box center [107, 96] width 57 height 9
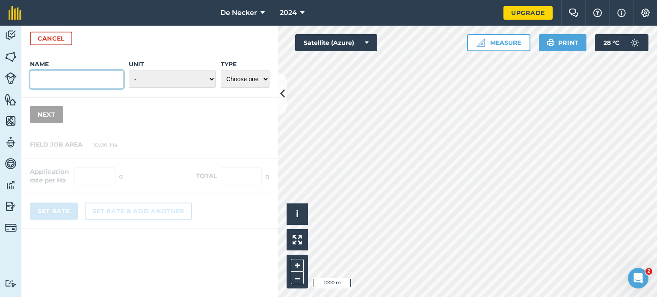
click at [60, 82] on input "Name" at bounding box center [77, 80] width 94 height 18
type input "321"
click at [145, 79] on select "- Grams/g Kilograms/kg Metric tonnes/t Millilitres/ml Litres/L Ounces/oz Pounds…" at bounding box center [172, 79] width 87 height 17
select select "KILOGRAMS"
click at [129, 71] on select "- Grams/g Kilograms/kg Metric tonnes/t Millilitres/ml Litres/L Ounces/oz Pounds…" at bounding box center [172, 79] width 87 height 17
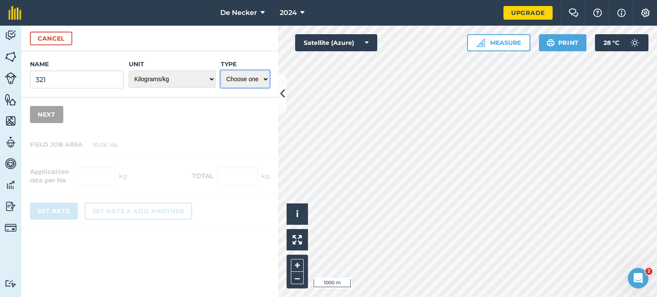
click at [233, 80] on select "Choose one Fertilizer Seed Spray Fuel Other" at bounding box center [245, 79] width 49 height 17
select select "FERTILIZER"
click at [221, 71] on select "Choose one Fertilizer Seed Spray Fuel Other" at bounding box center [245, 79] width 49 height 17
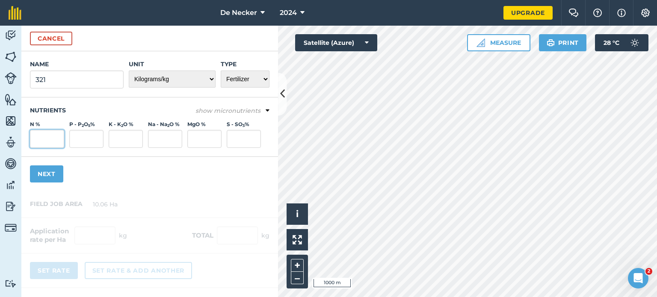
click at [47, 139] on input "N %" at bounding box center [47, 139] width 34 height 18
type input "3"
type input "2"
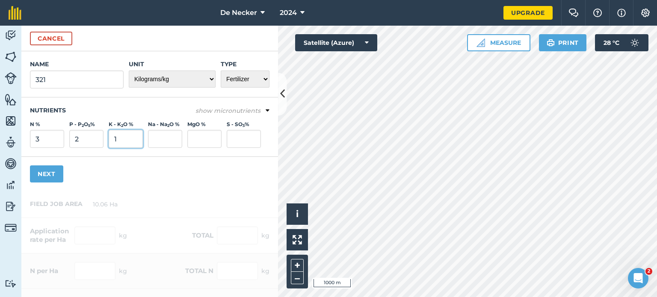
type input "1"
click at [47, 183] on div "Name 321 Unit - Grams/g Kilograms/kg Metric tonnes/t Millilitres/ml Litres/L Ou…" at bounding box center [149, 121] width 257 height 140
click at [45, 176] on button "Next" at bounding box center [46, 174] width 33 height 17
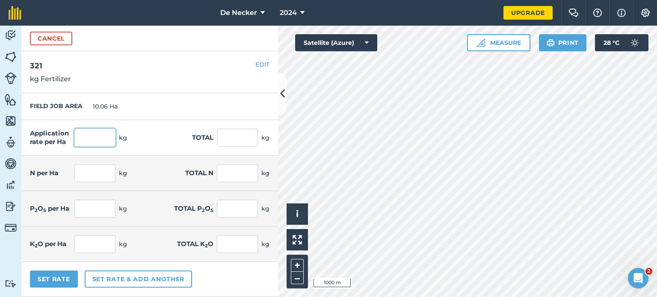
click at [92, 137] on input "text" at bounding box center [94, 138] width 41 height 18
type input "350"
type input "3,521"
type input "10.5"
type input "105.63"
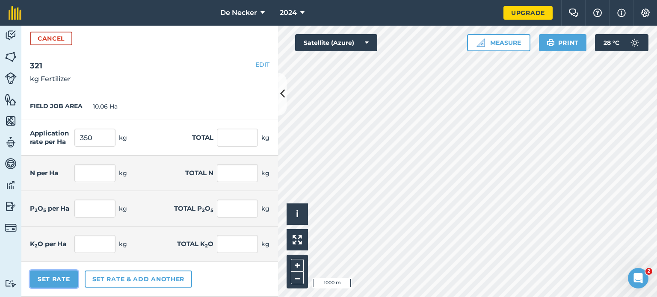
type input "7"
type input "70.42"
type input "3.5"
type input "35.21"
click at [59, 278] on button "Set Rate" at bounding box center [54, 279] width 48 height 17
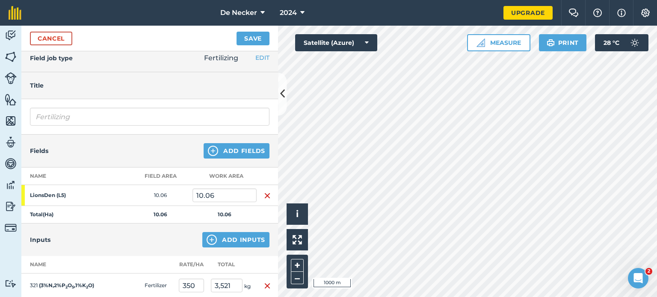
scroll to position [0, 0]
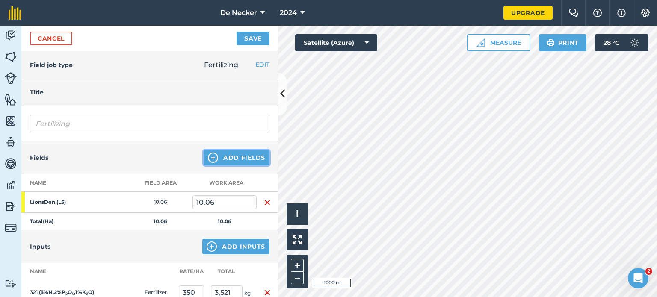
click at [223, 157] on button "Add Fields" at bounding box center [237, 157] width 66 height 15
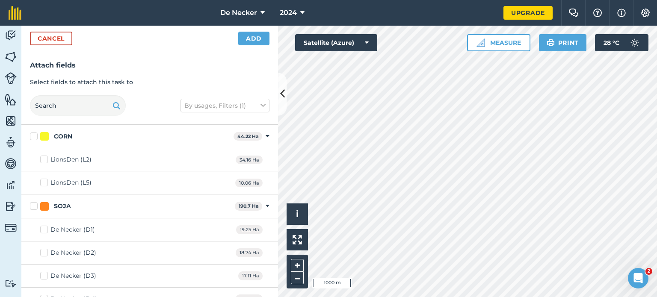
checkbox input "false"
click at [35, 139] on label "CORN" at bounding box center [130, 136] width 200 height 9
click at [35, 138] on input "CORN" at bounding box center [33, 135] width 6 height 6
checkbox input "true"
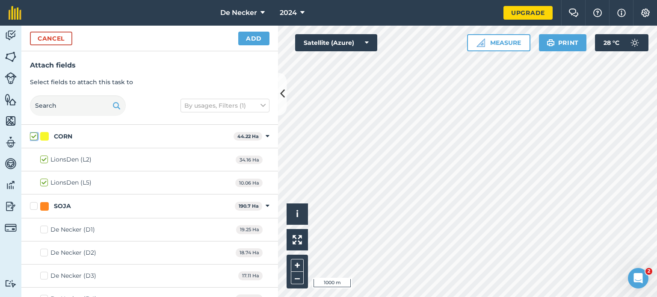
checkbox input "true"
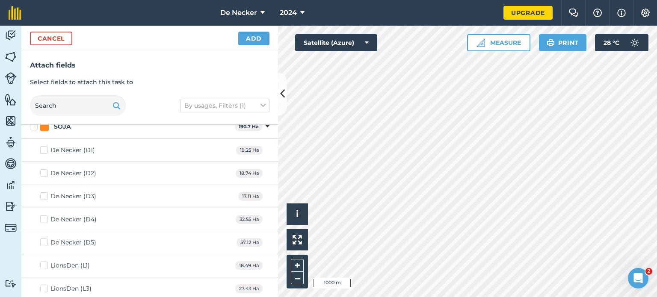
scroll to position [82, 0]
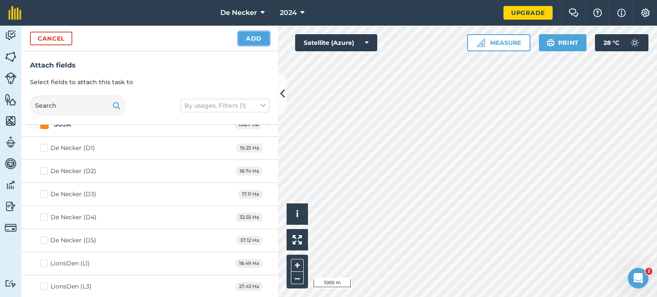
click at [255, 34] on button "Add" at bounding box center [253, 39] width 31 height 14
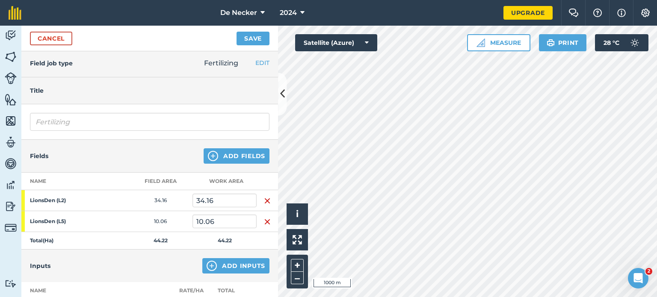
scroll to position [0, 0]
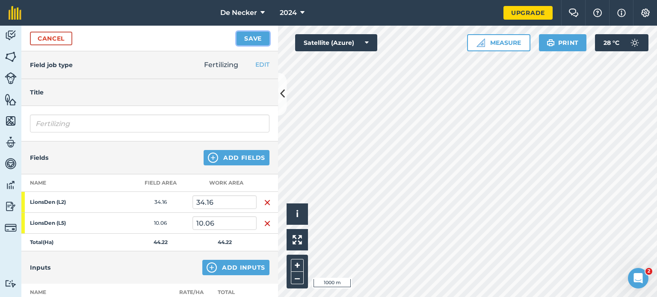
click at [256, 37] on button "Save" at bounding box center [253, 39] width 33 height 14
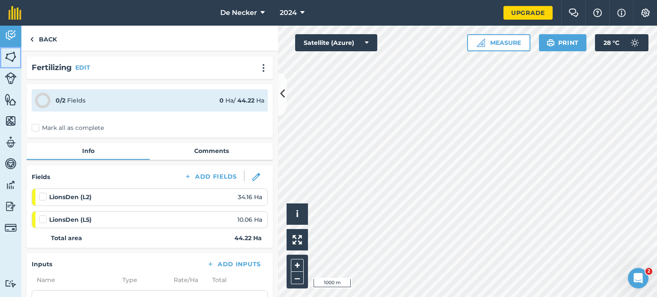
click at [12, 51] on img at bounding box center [11, 56] width 12 height 13
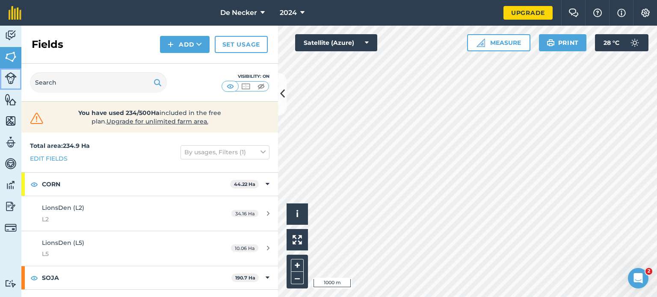
click at [13, 71] on link "Livestock" at bounding box center [10, 78] width 21 height 21
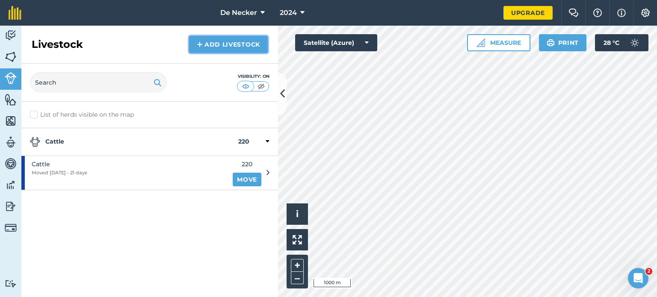
click at [222, 42] on link "Add Livestock" at bounding box center [228, 44] width 79 height 17
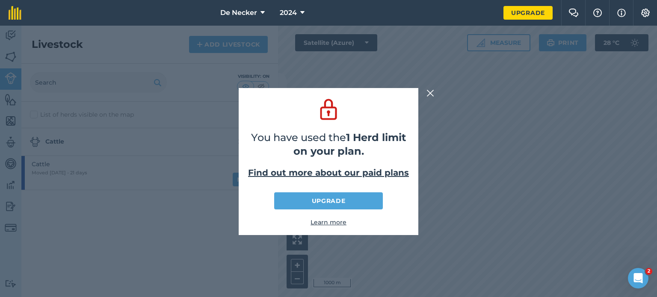
click at [428, 90] on img at bounding box center [430, 93] width 8 height 10
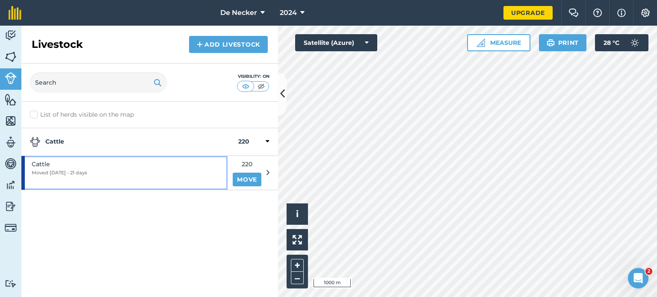
click at [157, 167] on div "Cattle Moved [DATE] - 21 days" at bounding box center [124, 172] width 206 height 33
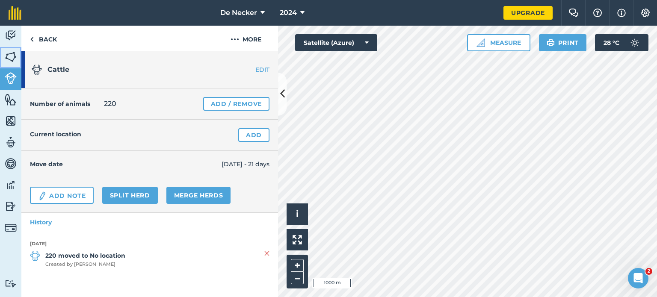
click at [12, 58] on img at bounding box center [11, 56] width 12 height 13
